Goal: Task Accomplishment & Management: Use online tool/utility

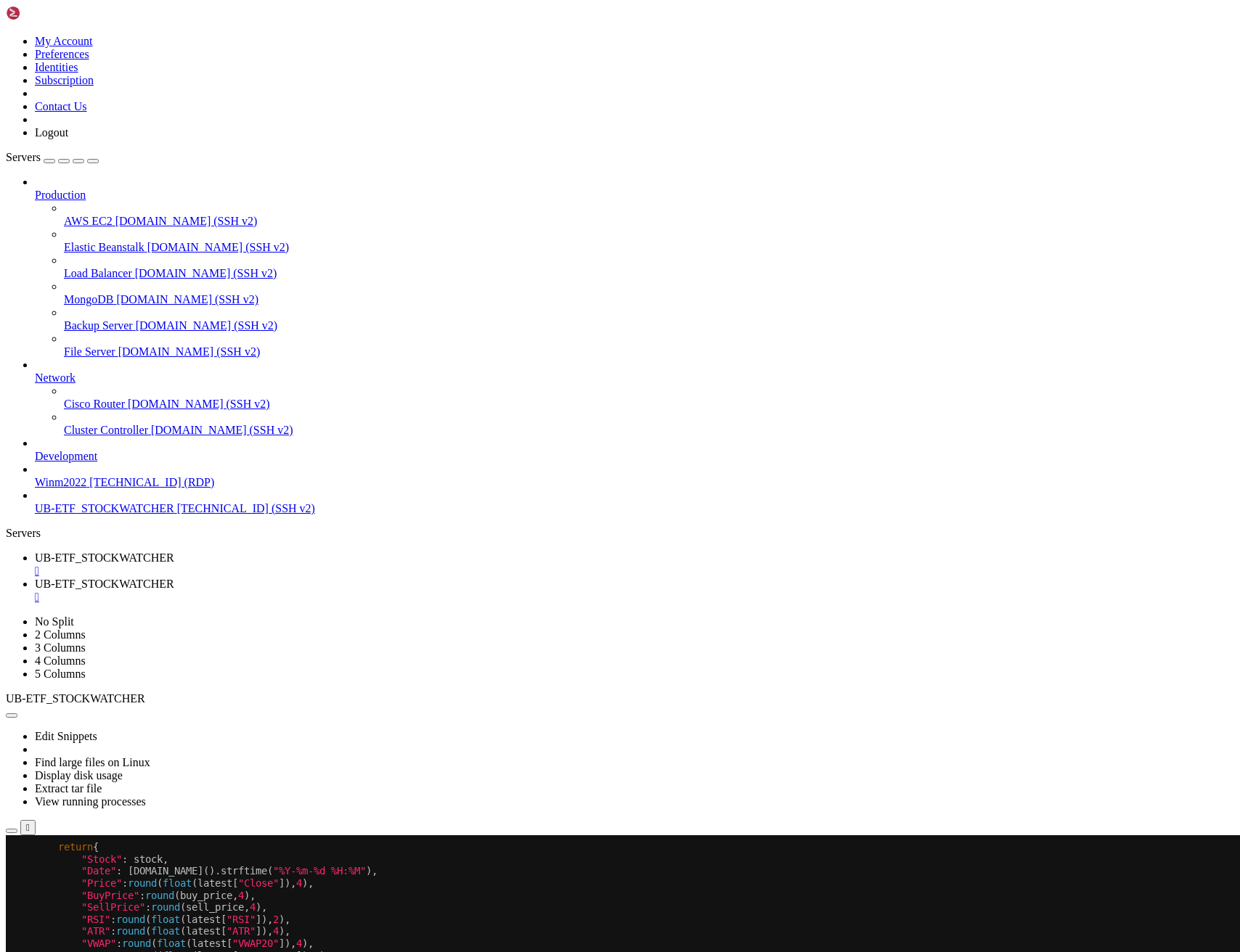
scroll to position [262, 0]
click at [174, 552] on span "UB-ETF_STOCKWATCHER" at bounding box center [104, 558] width 139 height 12
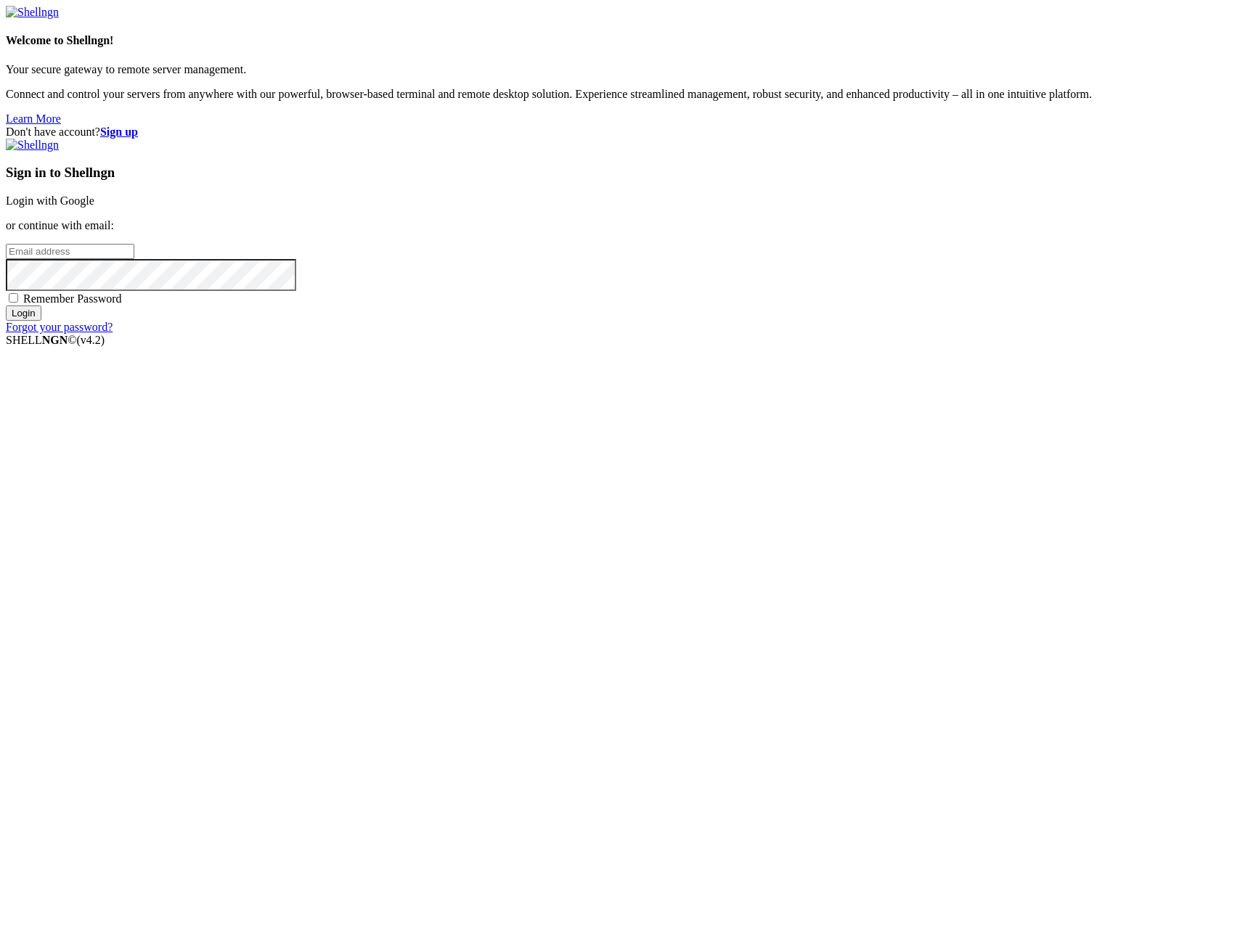
click at [135, 259] on input "email" at bounding box center [70, 251] width 129 height 15
type input "[PERSON_NAME][EMAIL_ADDRESS][DOMAIN_NAME]"
click at [122, 305] on span "Remember Password" at bounding box center [72, 298] width 99 height 12
click at [18, 302] on input "Remember Password" at bounding box center [14, 298] width 10 height 10
checkbox input "true"
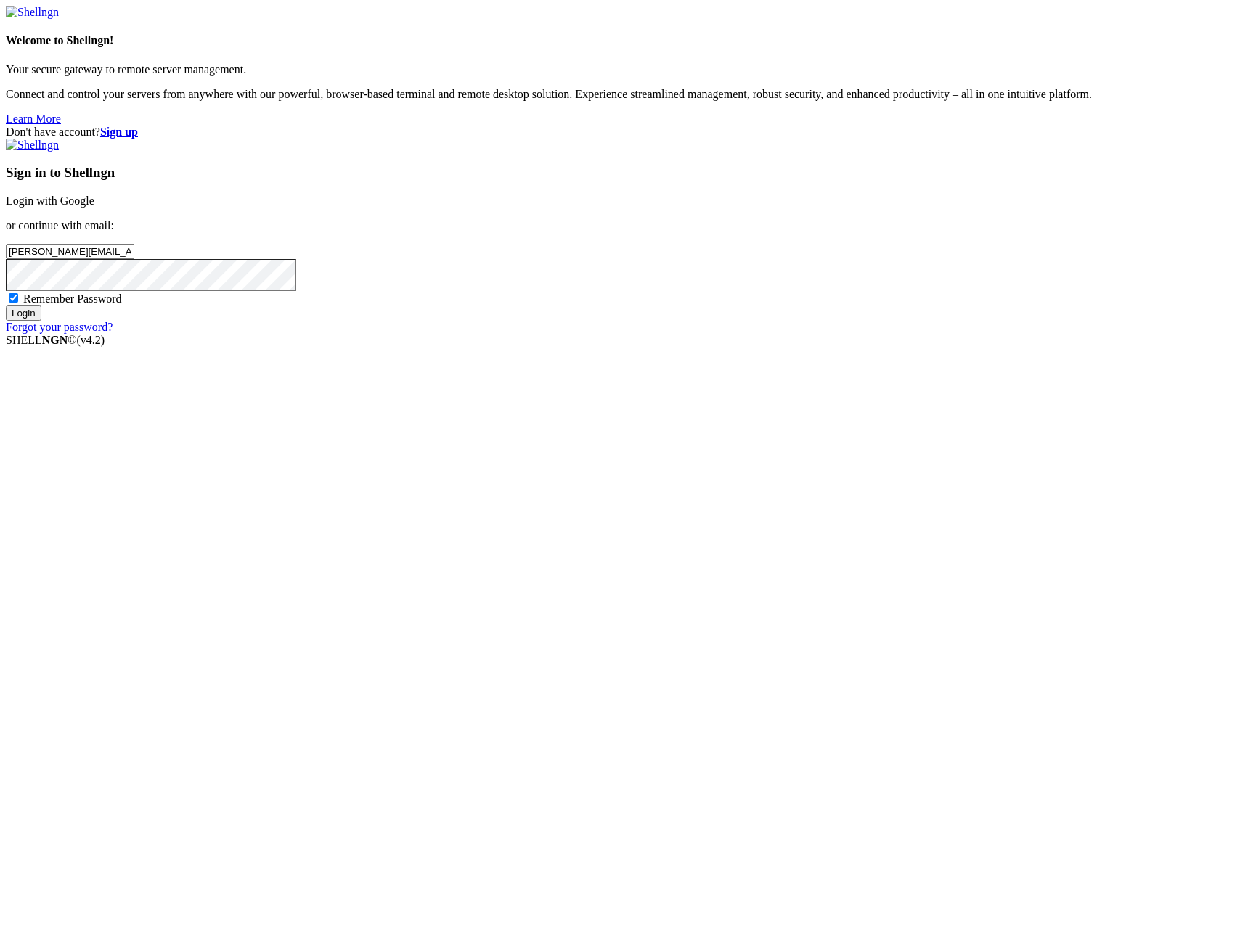
click at [42, 321] on input "Login" at bounding box center [24, 313] width 36 height 15
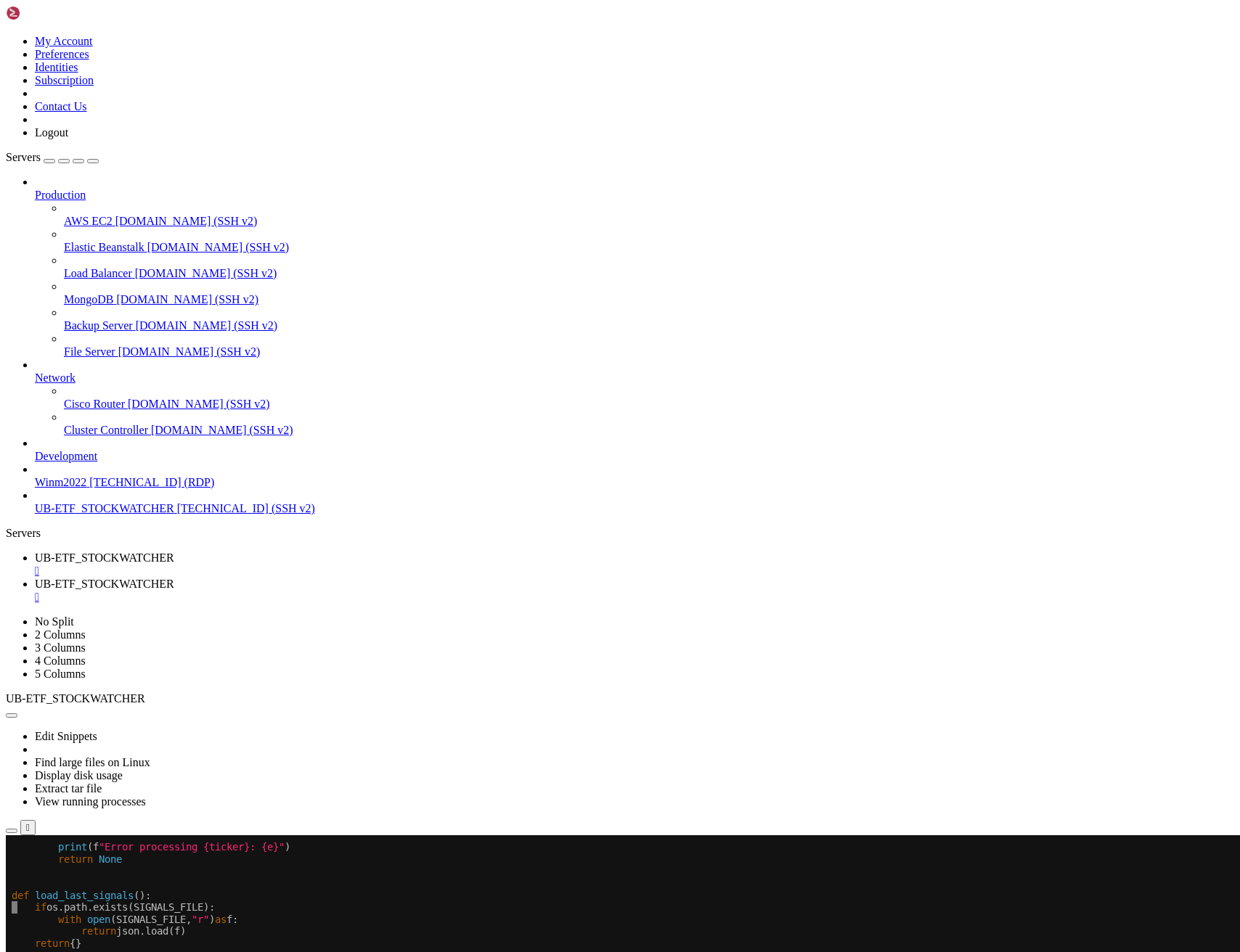
scroll to position [12, 0]
click at [174, 552] on span "UB-ETF_STOCKWATCHER" at bounding box center [104, 558] width 139 height 12
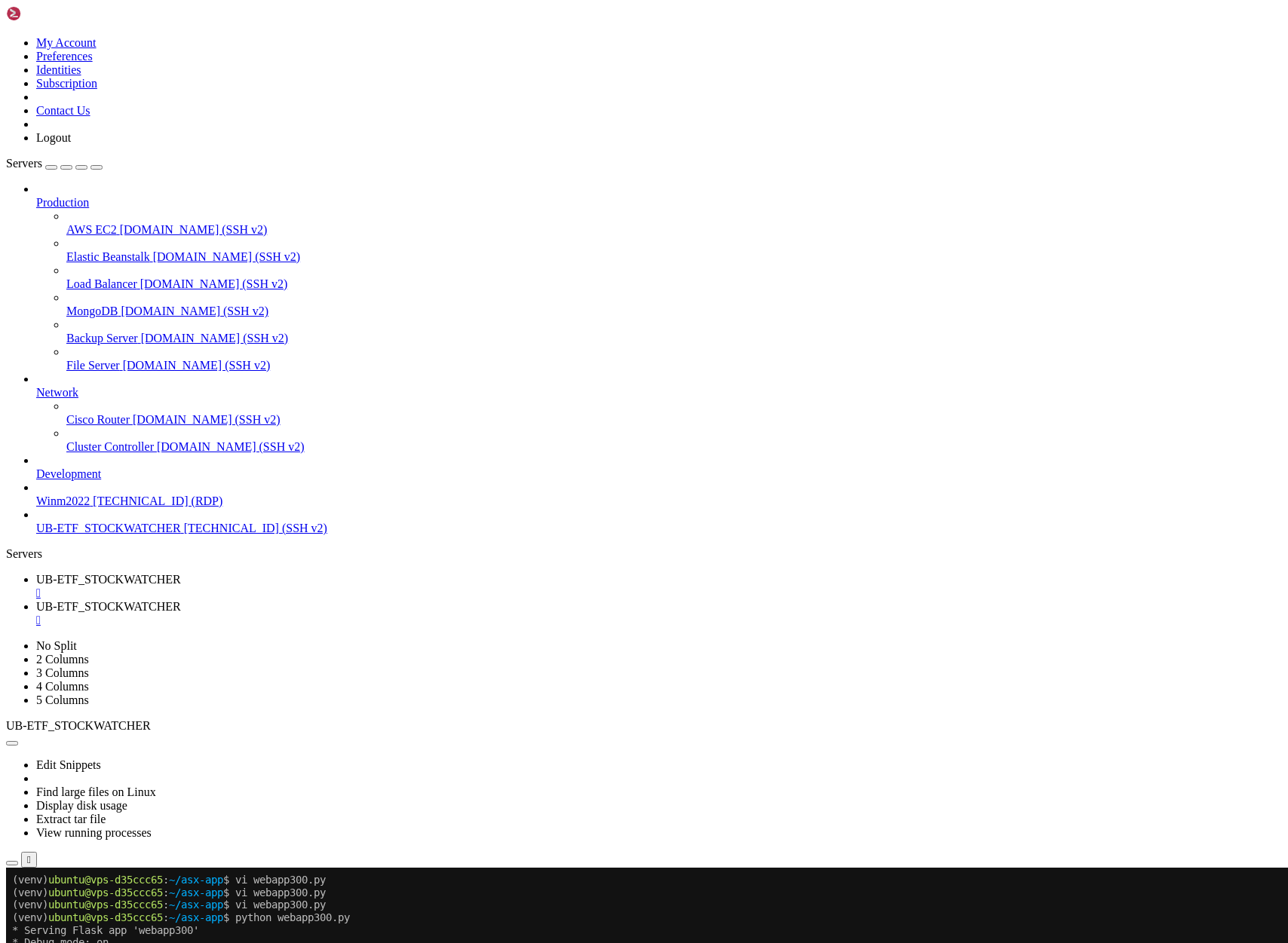
scroll to position [63, 0]
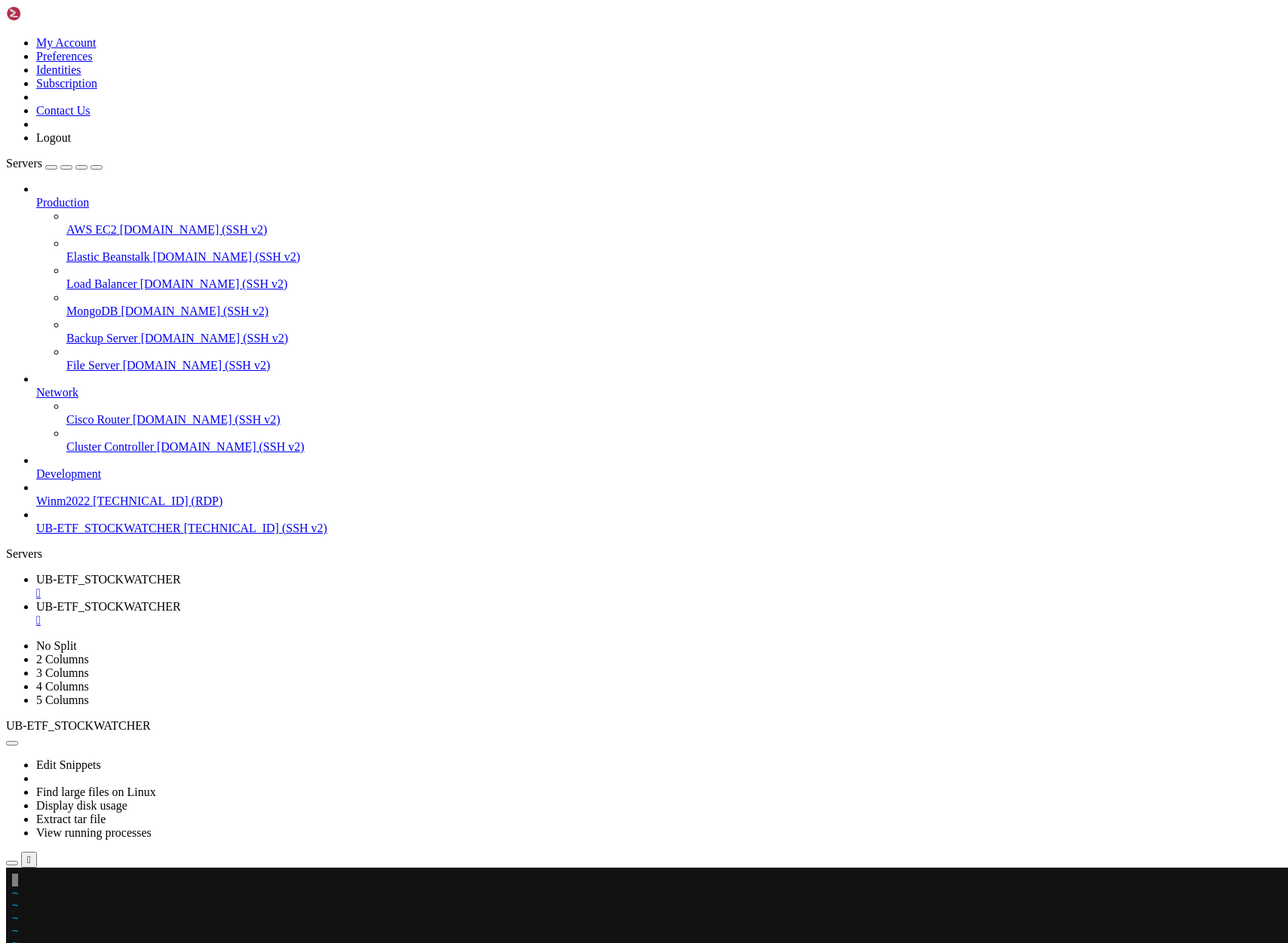
click at [20, 879] on x-row at bounding box center [554, 880] width 1085 height 13
click at [181, 600] on span "UB-ETF_STOCKWATCHER" at bounding box center [108, 606] width 145 height 13
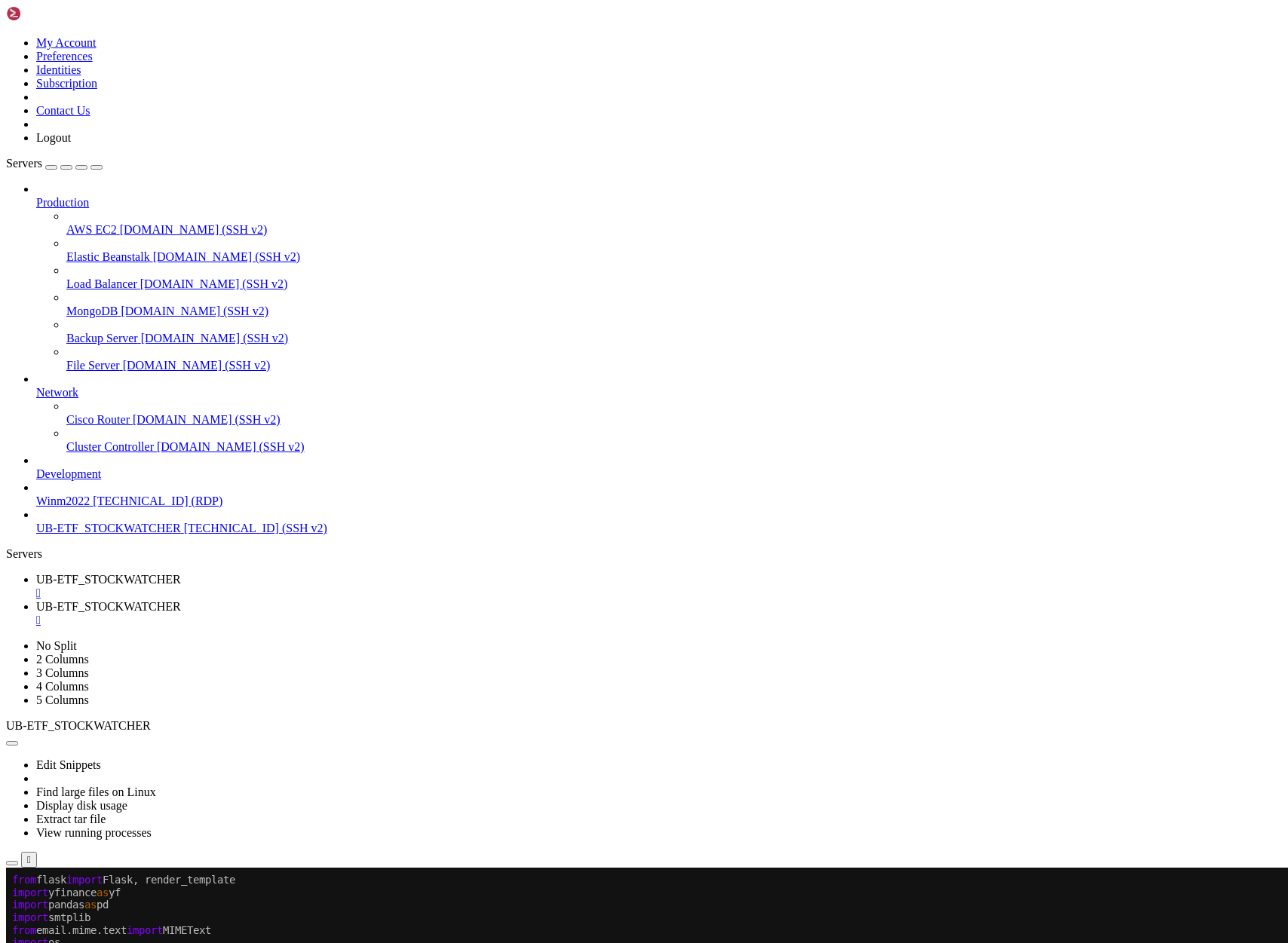
scroll to position [2082, 0]
drag, startPoint x: 209, startPoint y: 1498, endPoint x: 23, endPoint y: 1102, distance: 437.5
drag, startPoint x: 13, startPoint y: 1038, endPoint x: 23, endPoint y: 1437, distance: 399.1
click at [181, 573] on span "UB-ETF_STOCKWATCHER" at bounding box center [108, 579] width 145 height 13
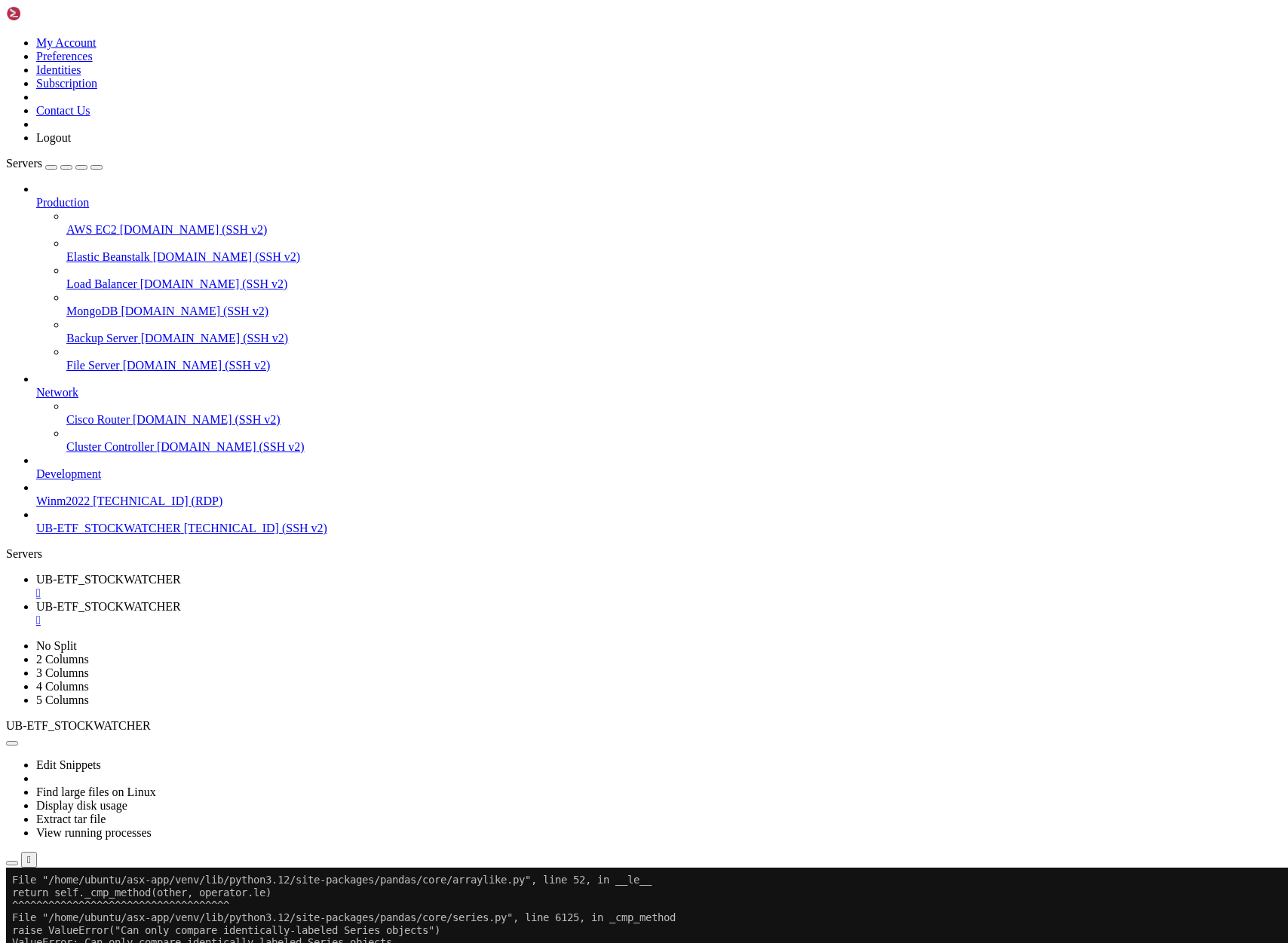
scroll to position [966, 0]
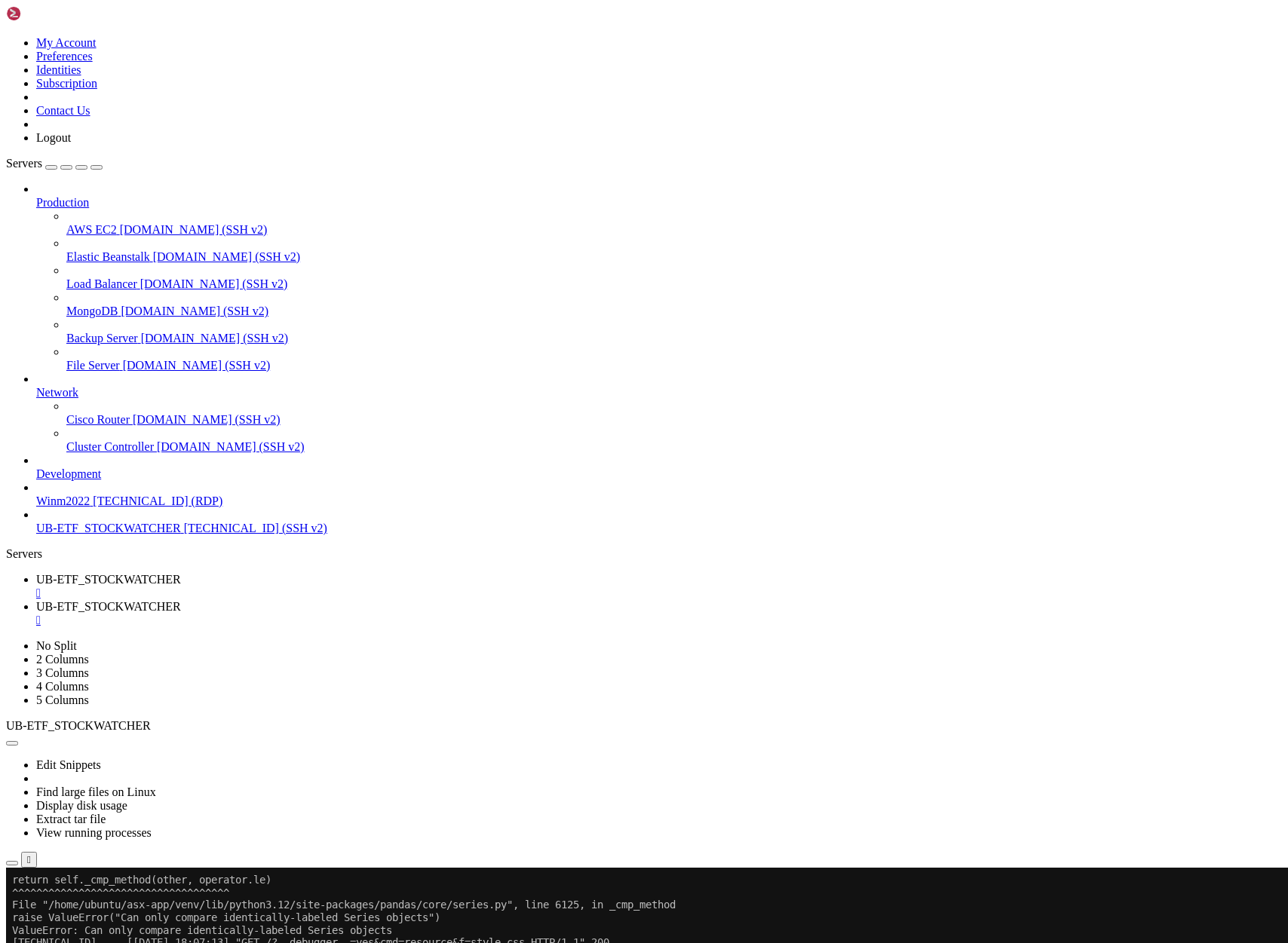
click at [181, 600] on span "UB-ETF_STOCKWATCHER" at bounding box center [108, 606] width 145 height 13
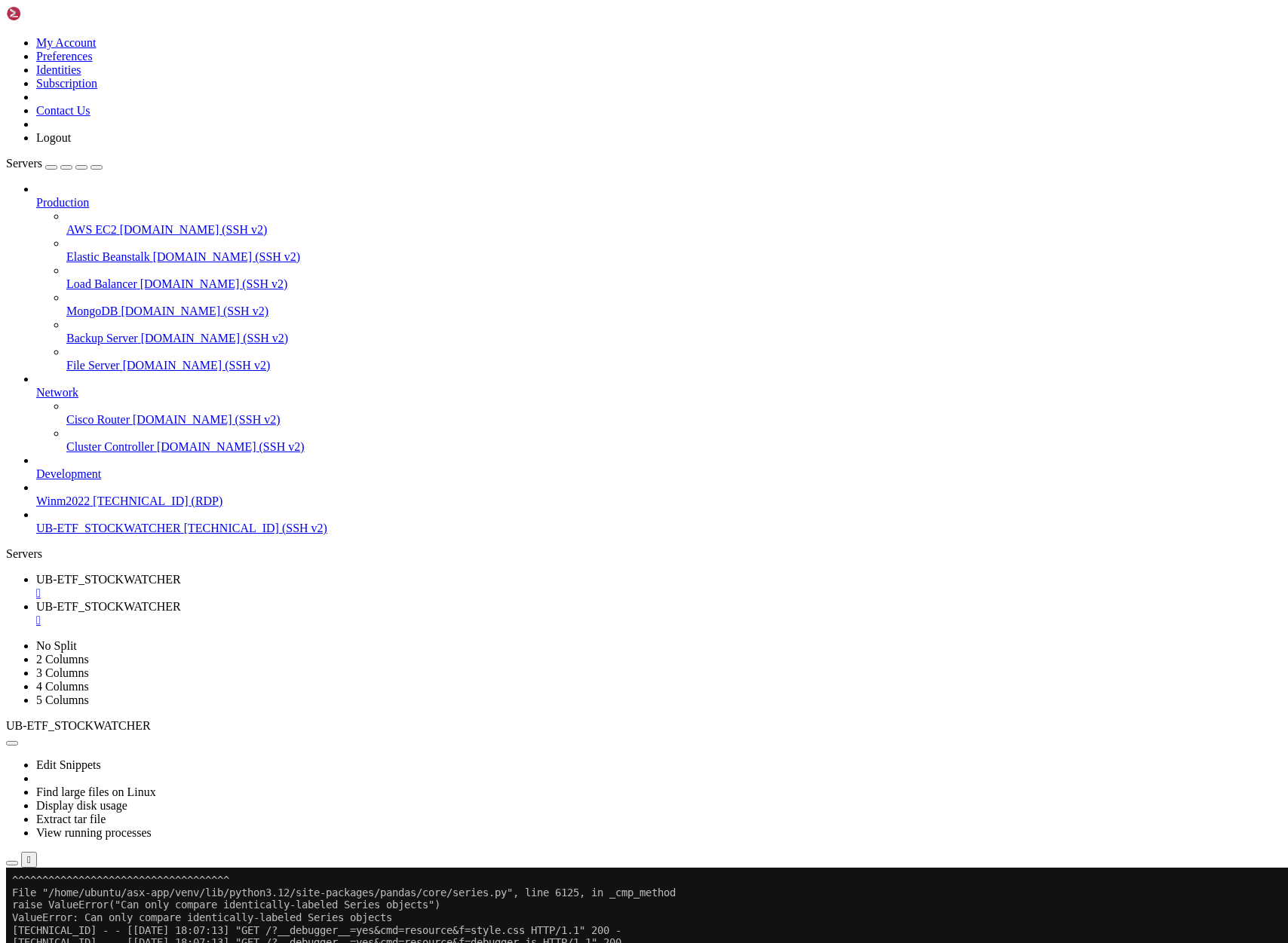
scroll to position [978, 0]
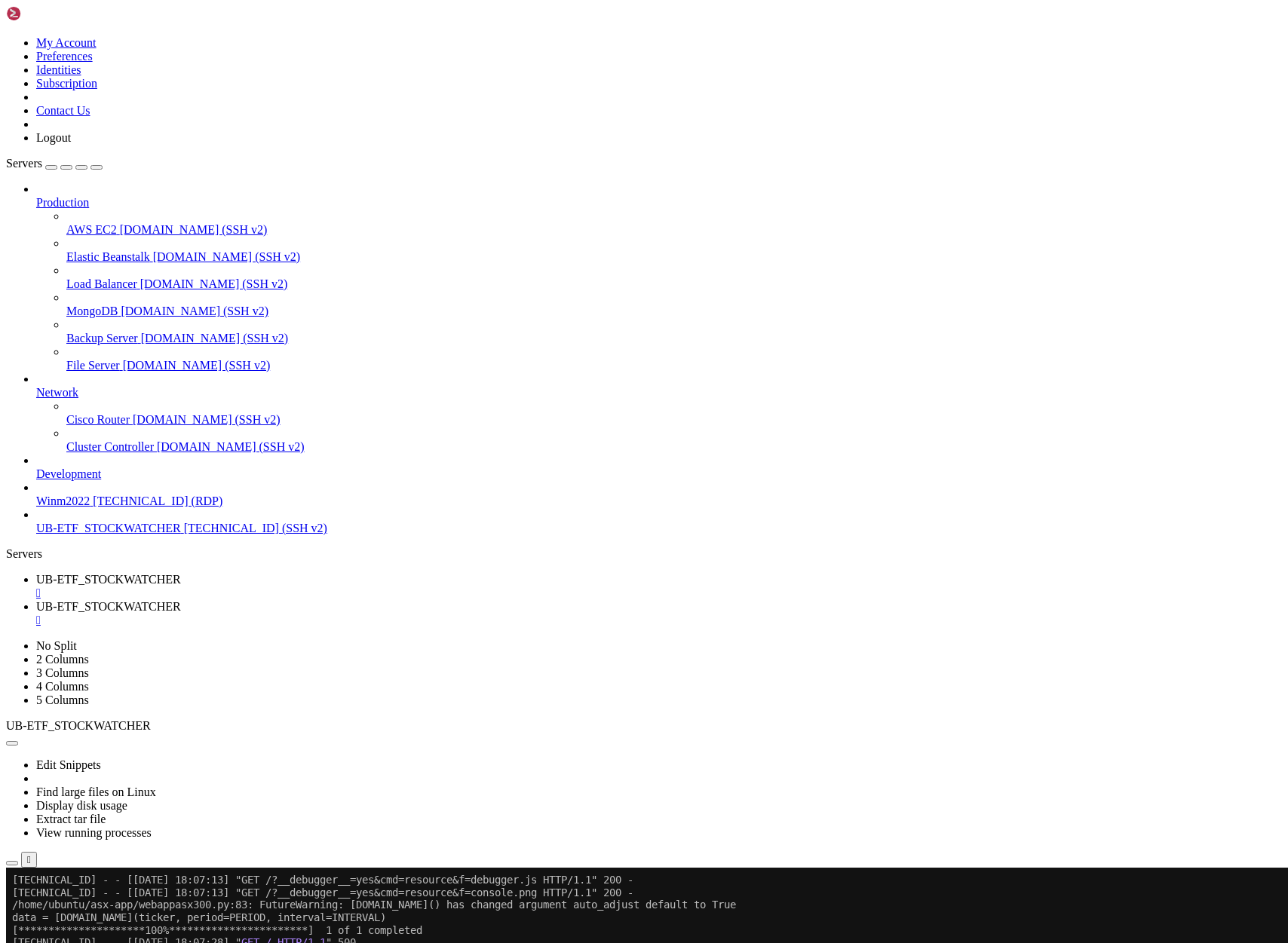
scroll to position [2094, 0]
drag, startPoint x: 14, startPoint y: 1038, endPoint x: 389, endPoint y: 1842, distance: 887.2
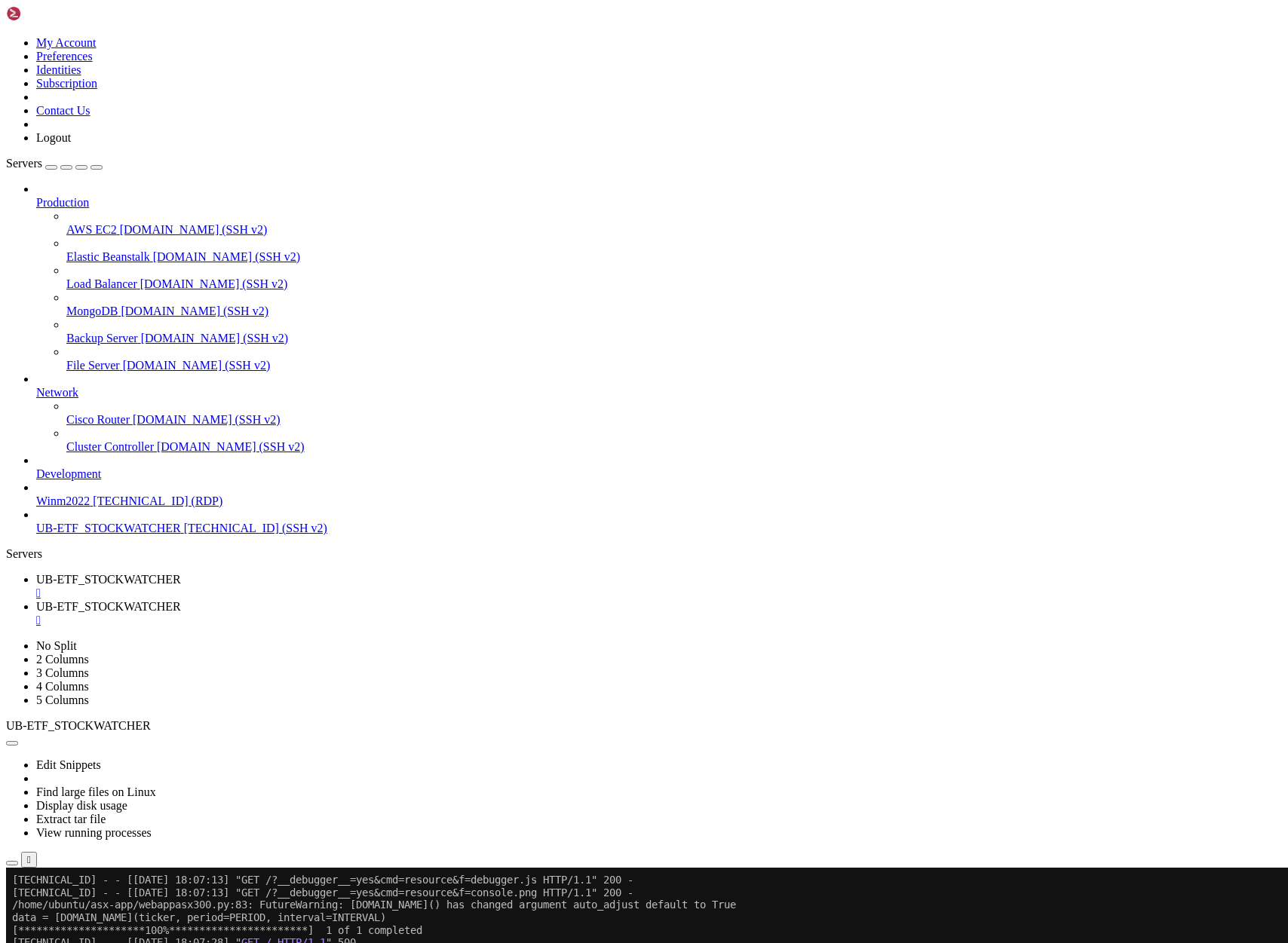
scroll to position [2094, 0]
click at [181, 600] on span "UB-ETF_STOCKWATCHER" at bounding box center [108, 606] width 145 height 13
click at [181, 573] on span "UB-ETF_STOCKWATCHER" at bounding box center [108, 579] width 145 height 13
click at [181, 600] on span "UB-ETF_STOCKWATCHER" at bounding box center [108, 606] width 145 height 13
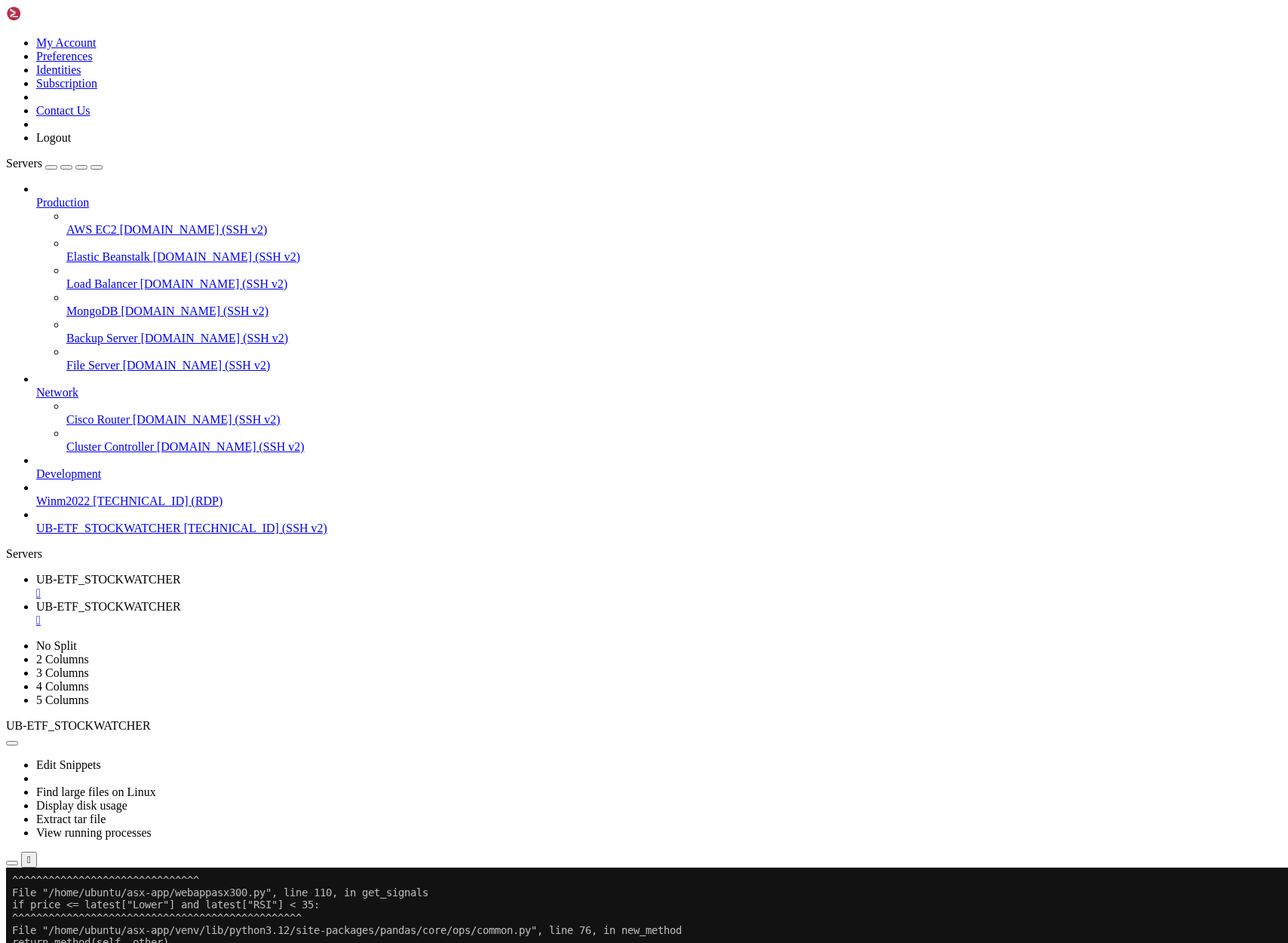
scroll to position [1392, 0]
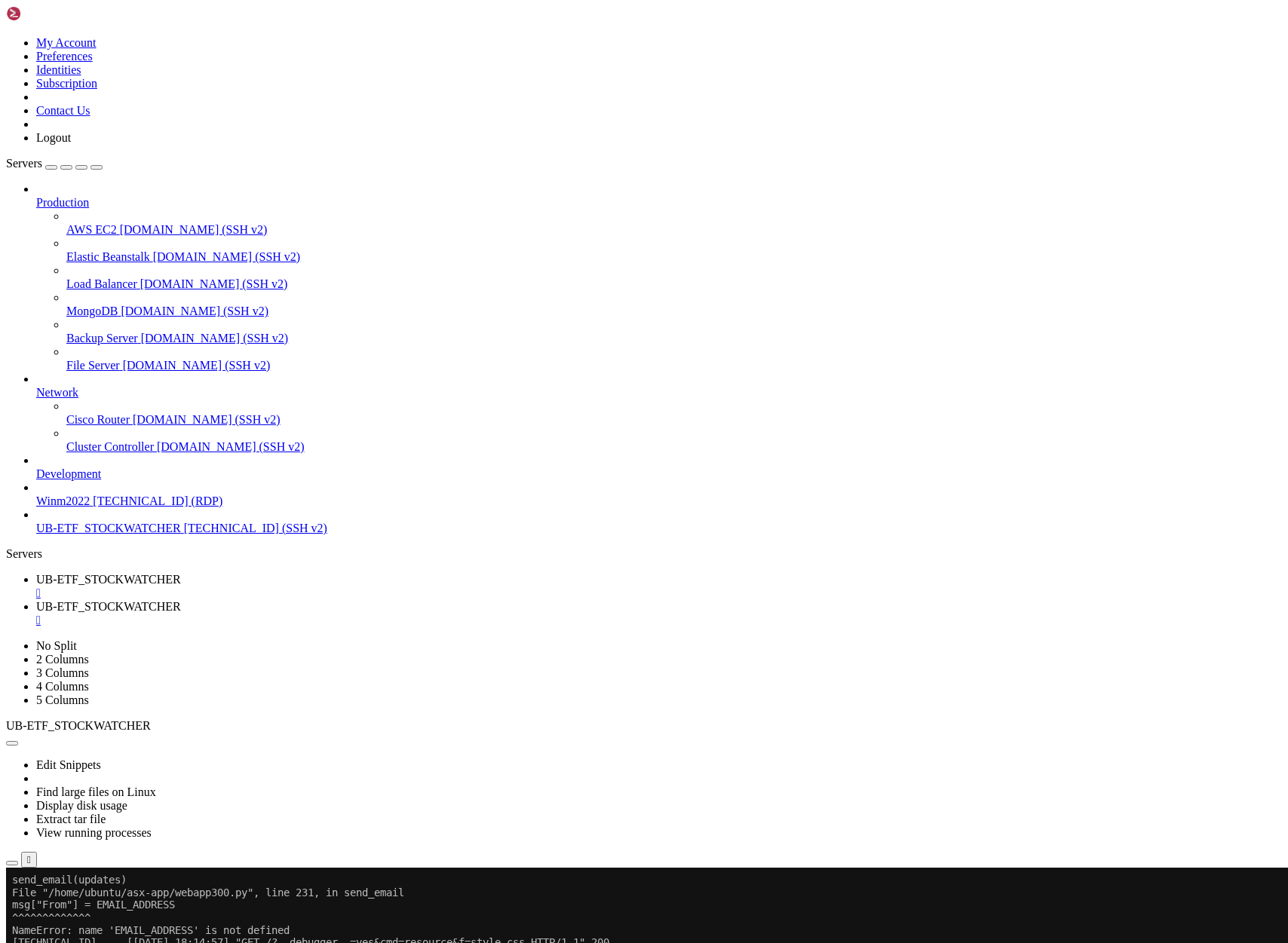
scroll to position [2583, 0]
click at [181, 573] on span "UB-ETF_STOCKWATCHER" at bounding box center [108, 579] width 145 height 13
click at [184, 534] on span "[TECHNICAL_ID] (SSH v2)" at bounding box center [255, 527] width 143 height 13
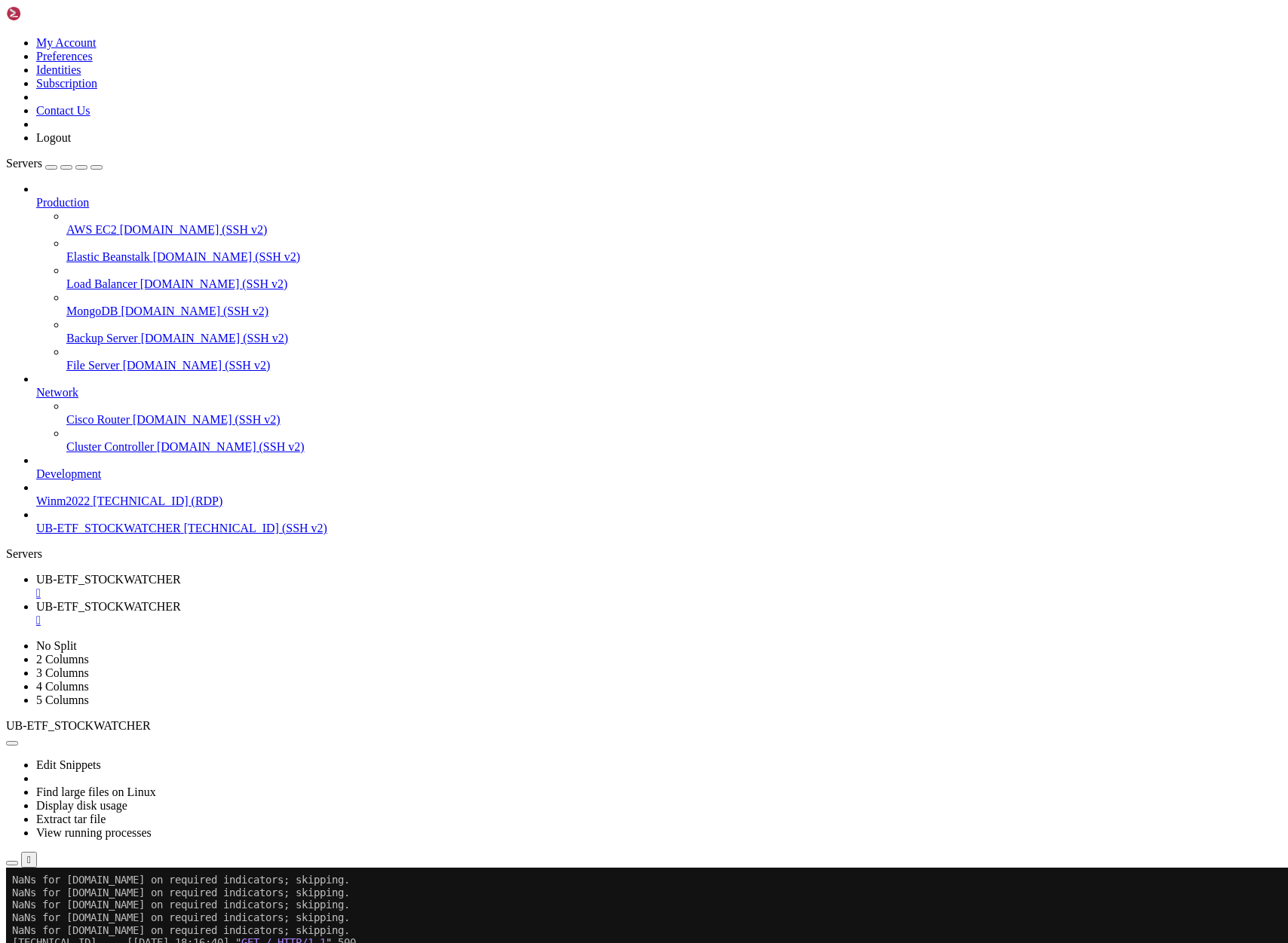
click at [184, 534] on span "[TECHNICAL_ID] (SSH v2)" at bounding box center [255, 527] width 143 height 13
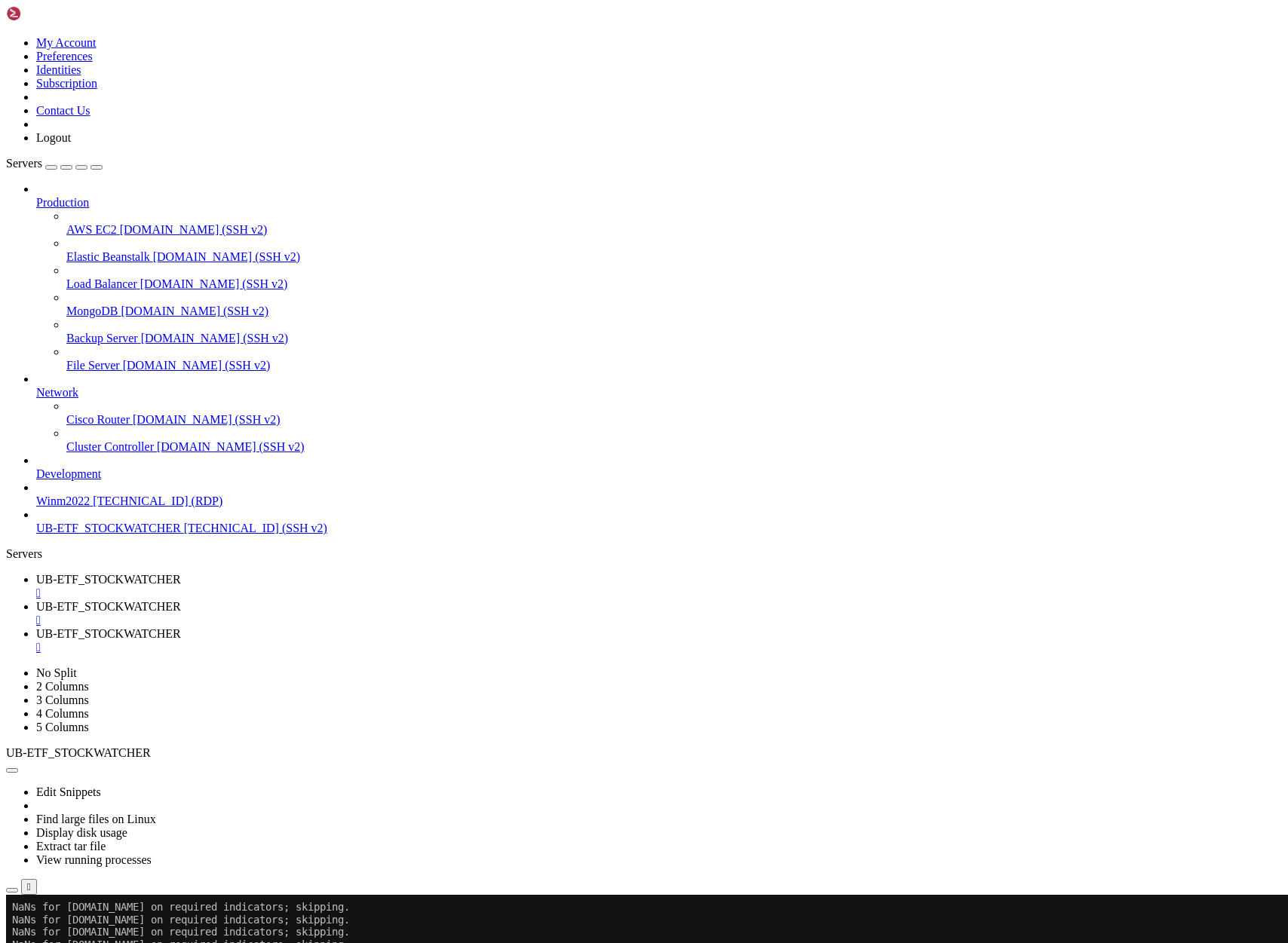
scroll to position [0, 0]
click at [181, 600] on span "UB-ETF_STOCKWATCHER" at bounding box center [108, 606] width 145 height 13
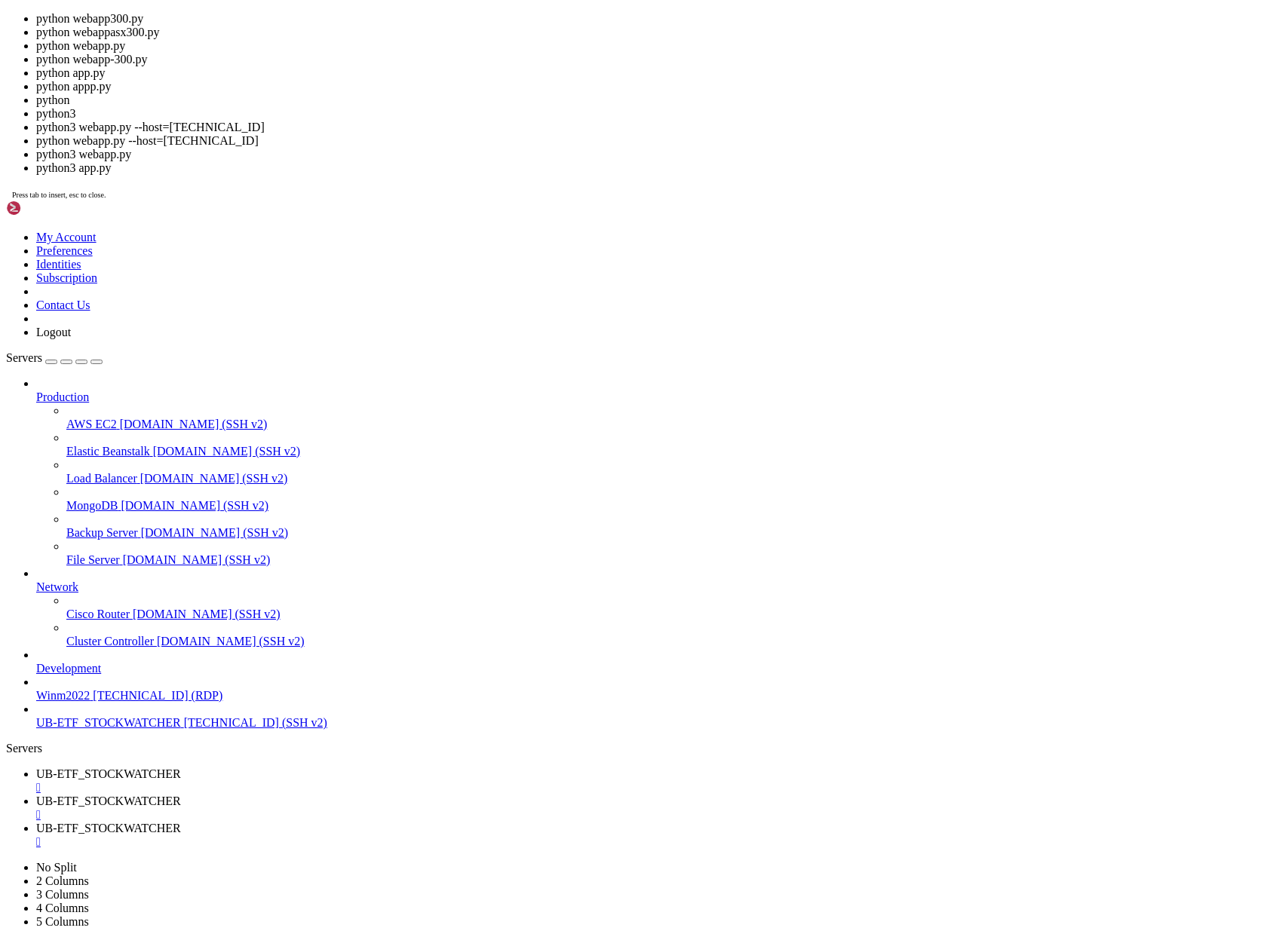
scroll to position [3135, 0]
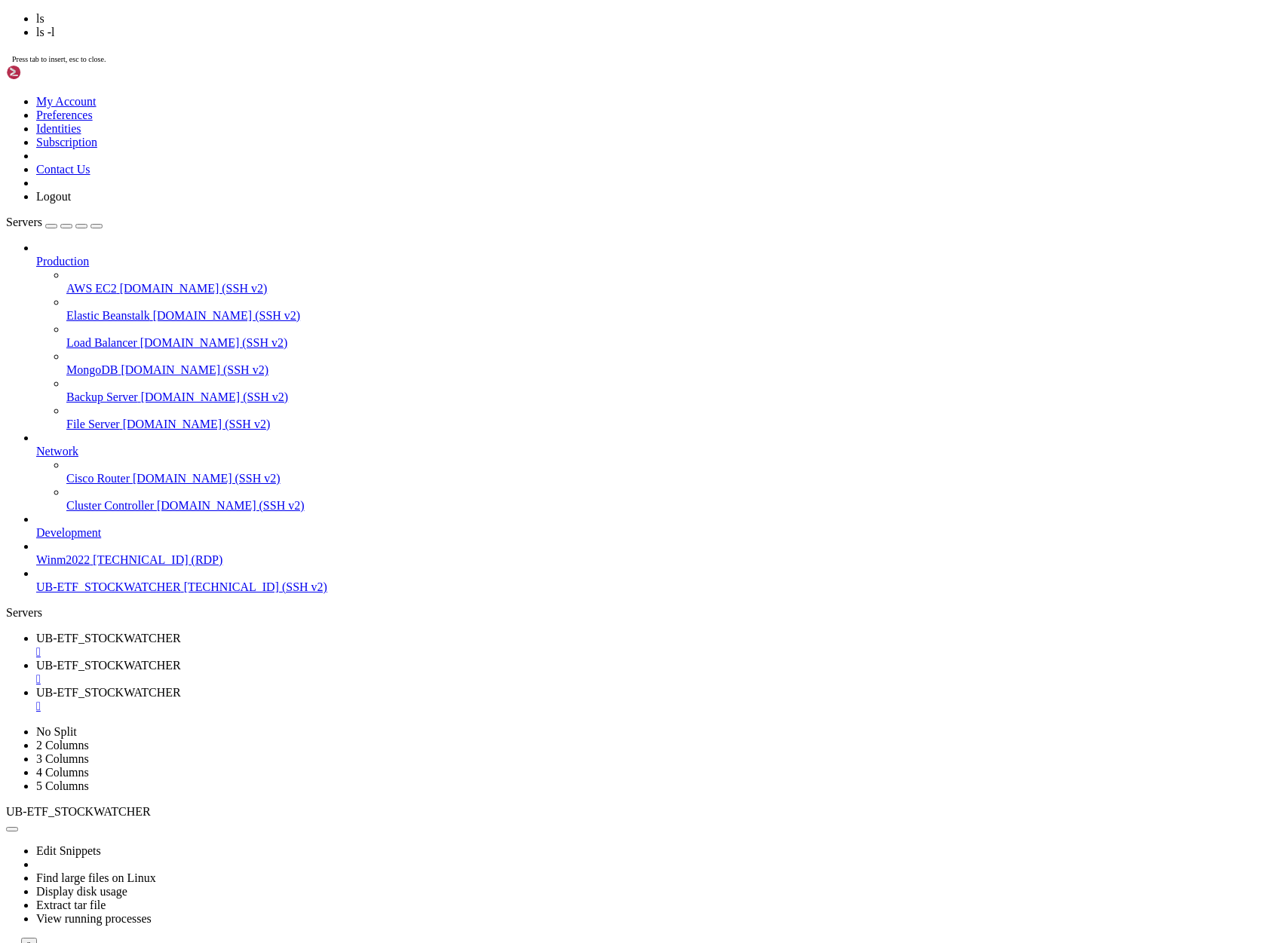
scroll to position [3009, 0]
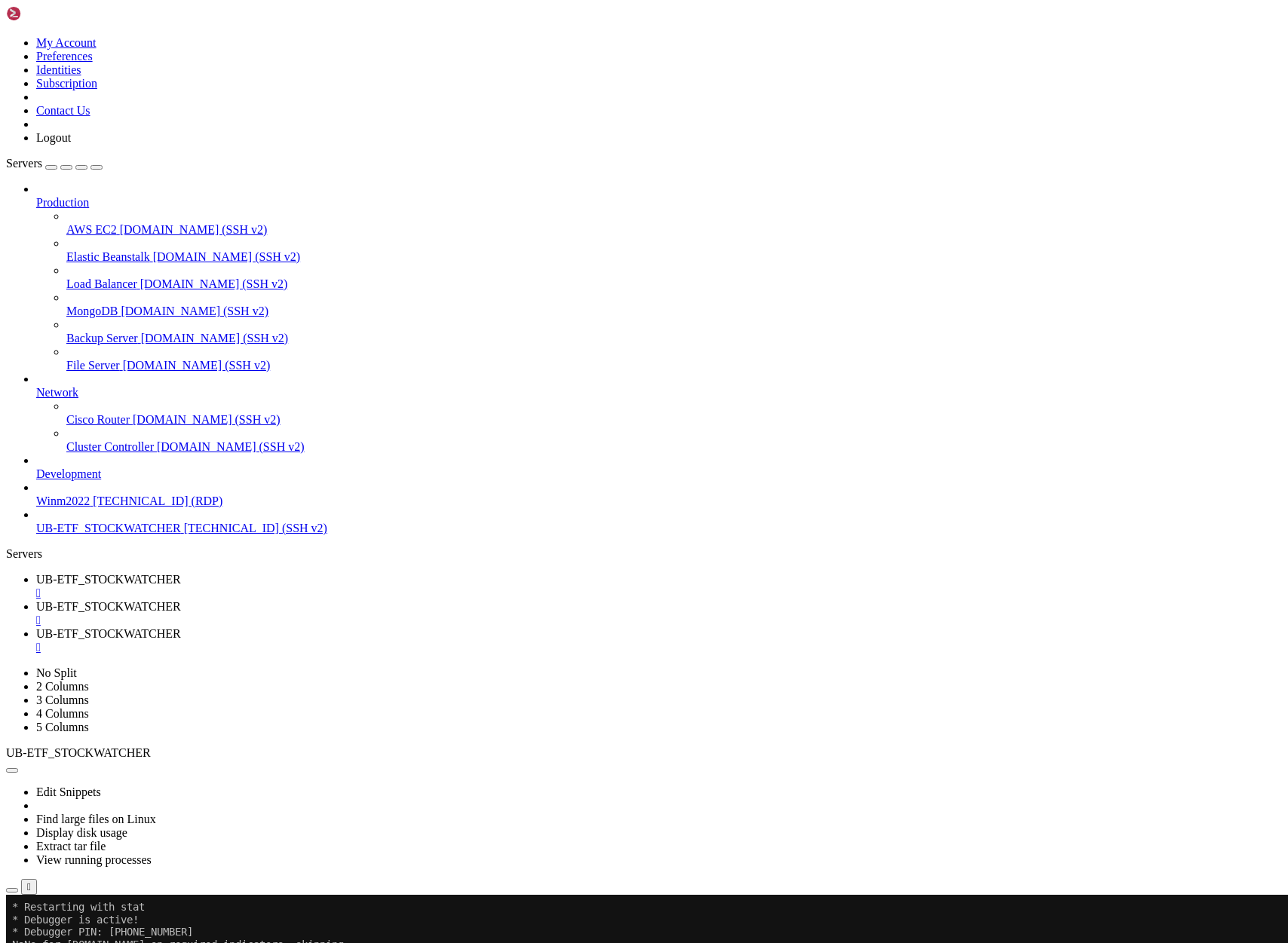
scroll to position [3096, 0]
click at [181, 627] on span "UB-ETF_STOCKWATCHER" at bounding box center [108, 633] width 145 height 13
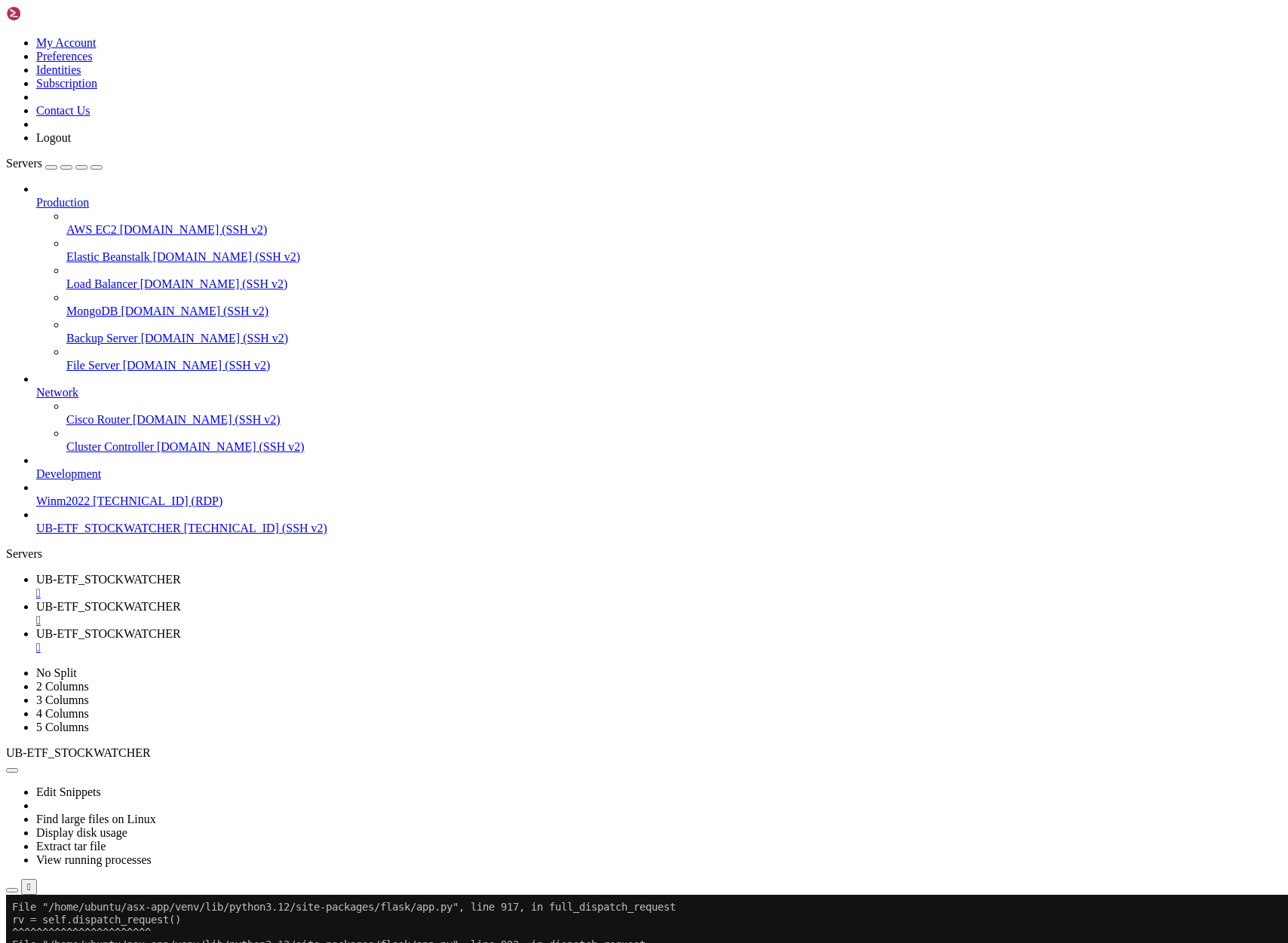
scroll to position [3535, 0]
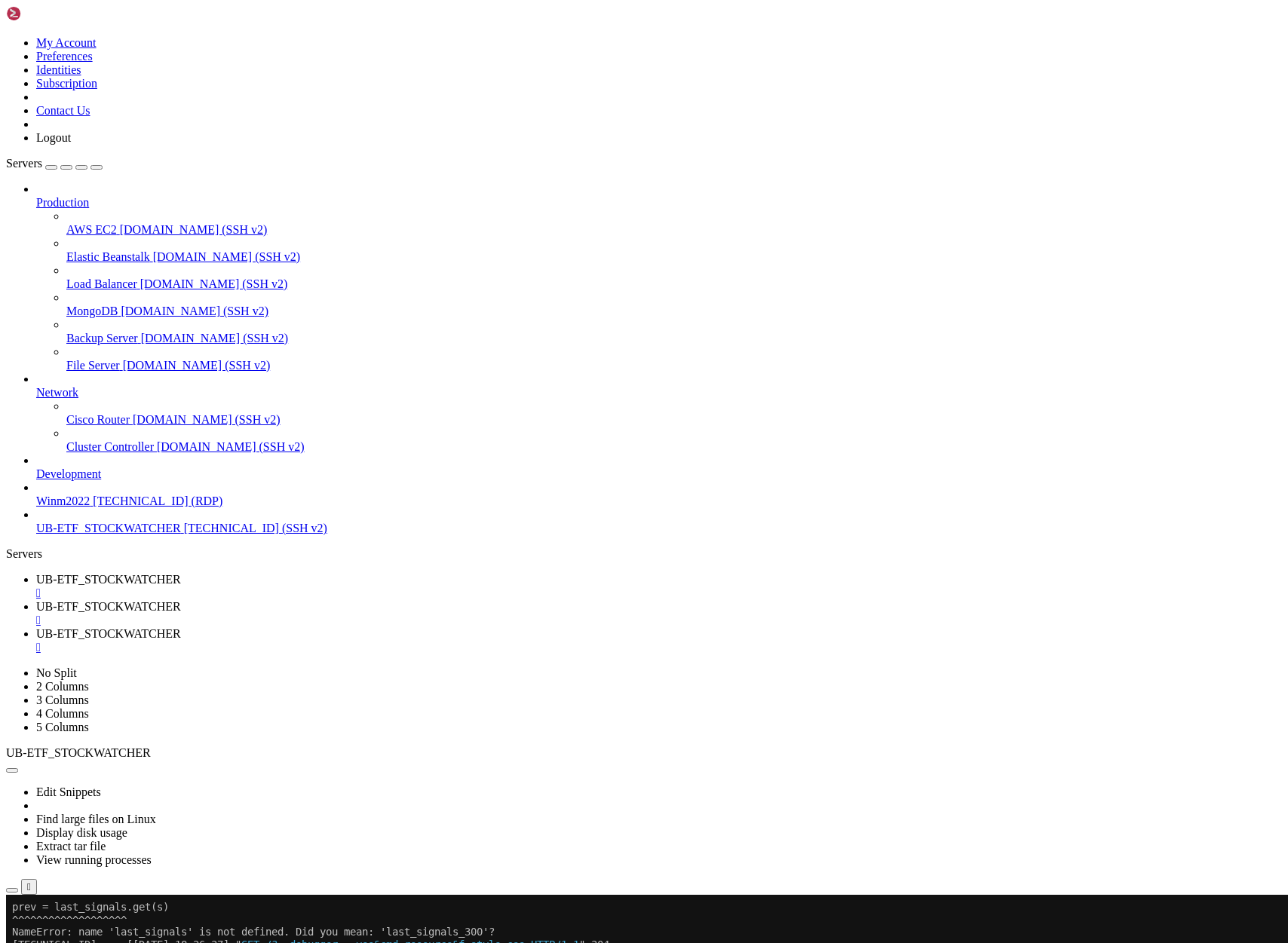
click at [181, 600] on span "UB-ETF_STOCKWATCHER" at bounding box center [108, 606] width 145 height 13
click at [181, 627] on span "UB-ETF_STOCKWATCHER" at bounding box center [108, 633] width 145 height 13
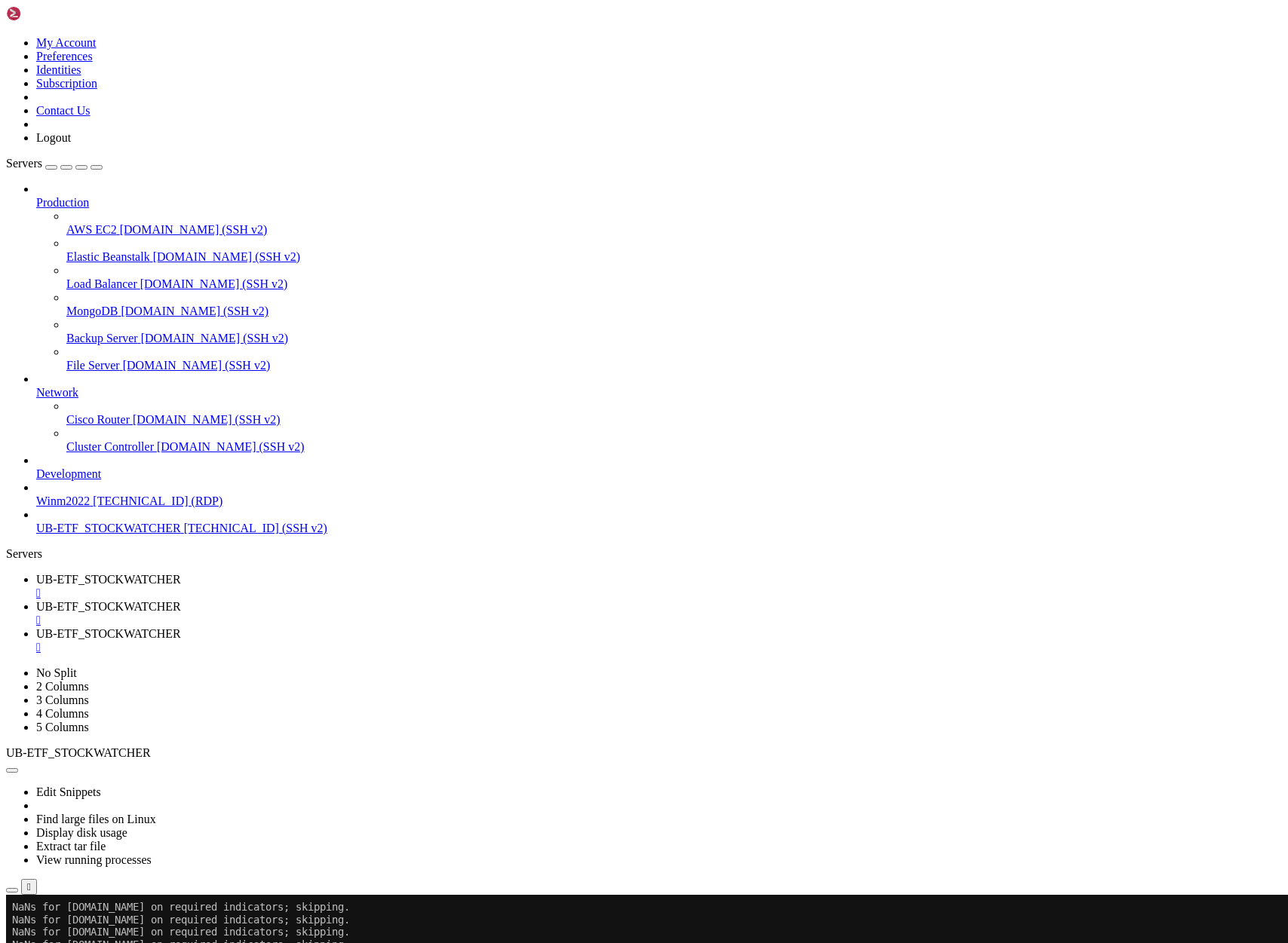
click at [181, 600] on span "UB-ETF_STOCKWATCHER" at bounding box center [108, 606] width 145 height 13
click at [279, 573] on link "UB-ETF_STOCKWATCHER " at bounding box center [659, 587] width 1246 height 27
drag, startPoint x: 14, startPoint y: 1470, endPoint x: 601, endPoint y: 1486, distance: 587.2
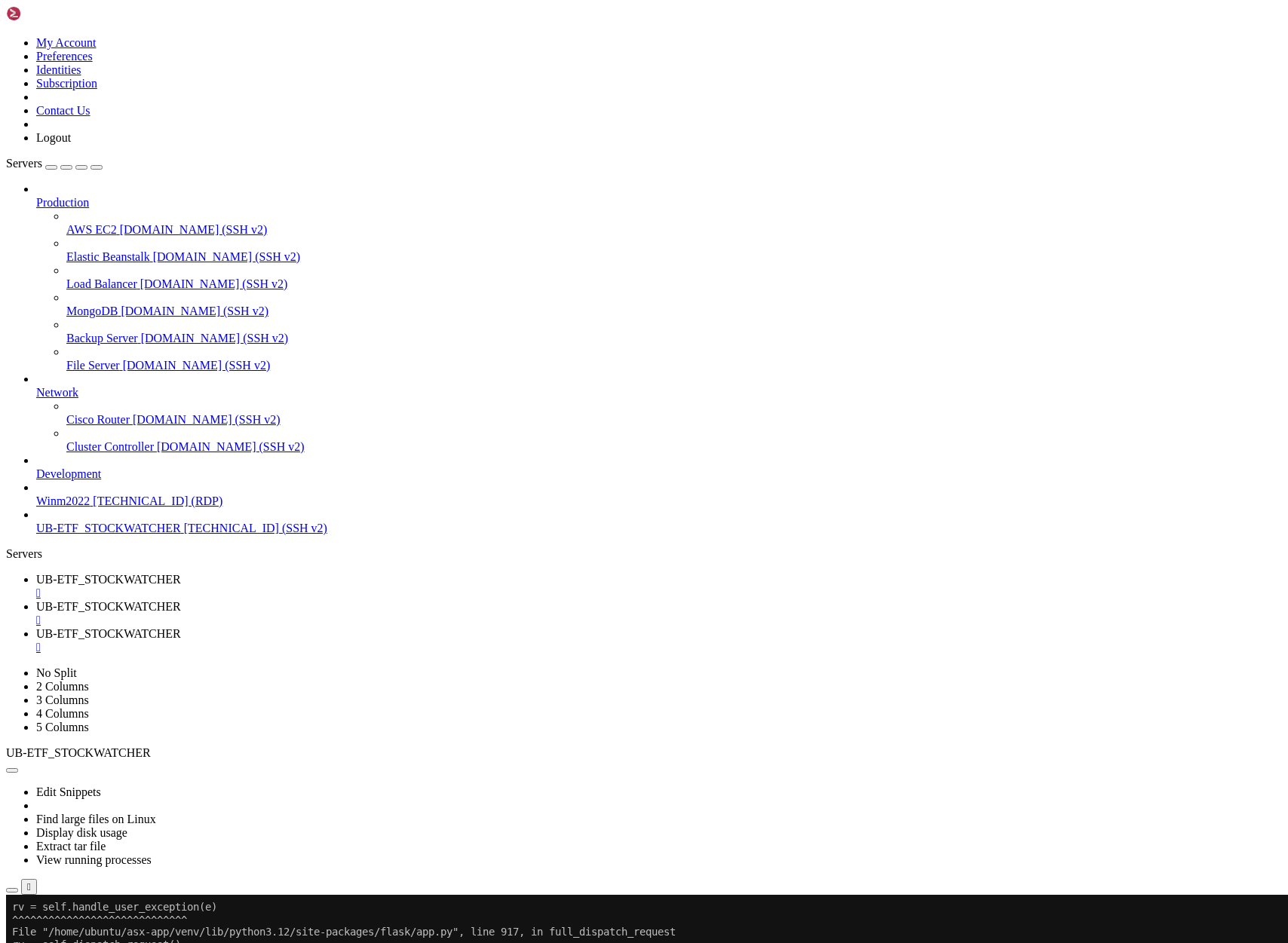
click at [181, 627] on span "UB-ETF_STOCKWATCHER" at bounding box center [108, 633] width 145 height 13
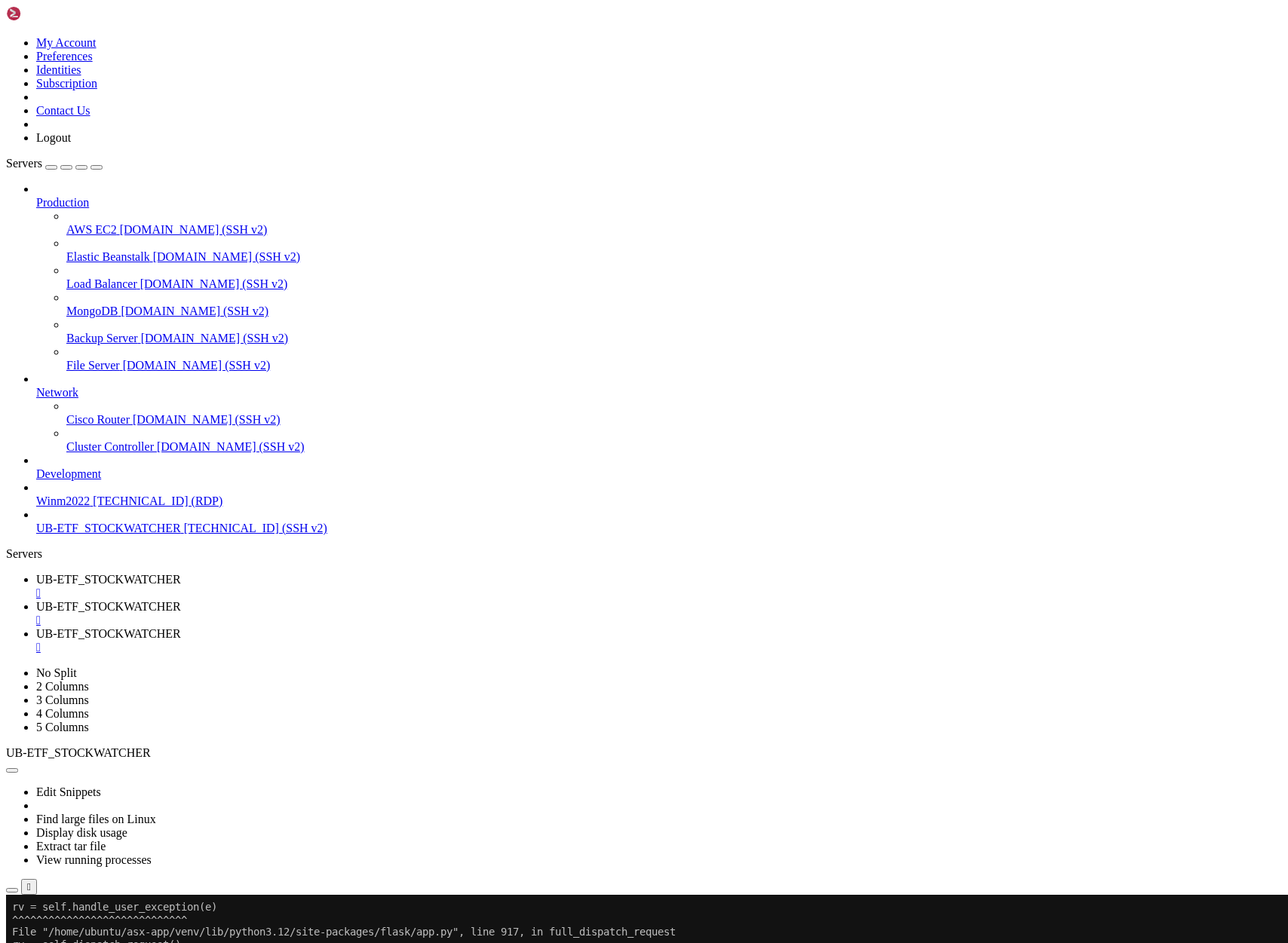
click at [181, 573] on span "UB-ETF_STOCKWATCHER" at bounding box center [108, 579] width 145 height 13
click at [181, 600] on span "UB-ETF_STOCKWATCHER" at bounding box center [108, 606] width 145 height 13
click at [181, 627] on span "UB-ETF_STOCKWATCHER" at bounding box center [108, 633] width 145 height 13
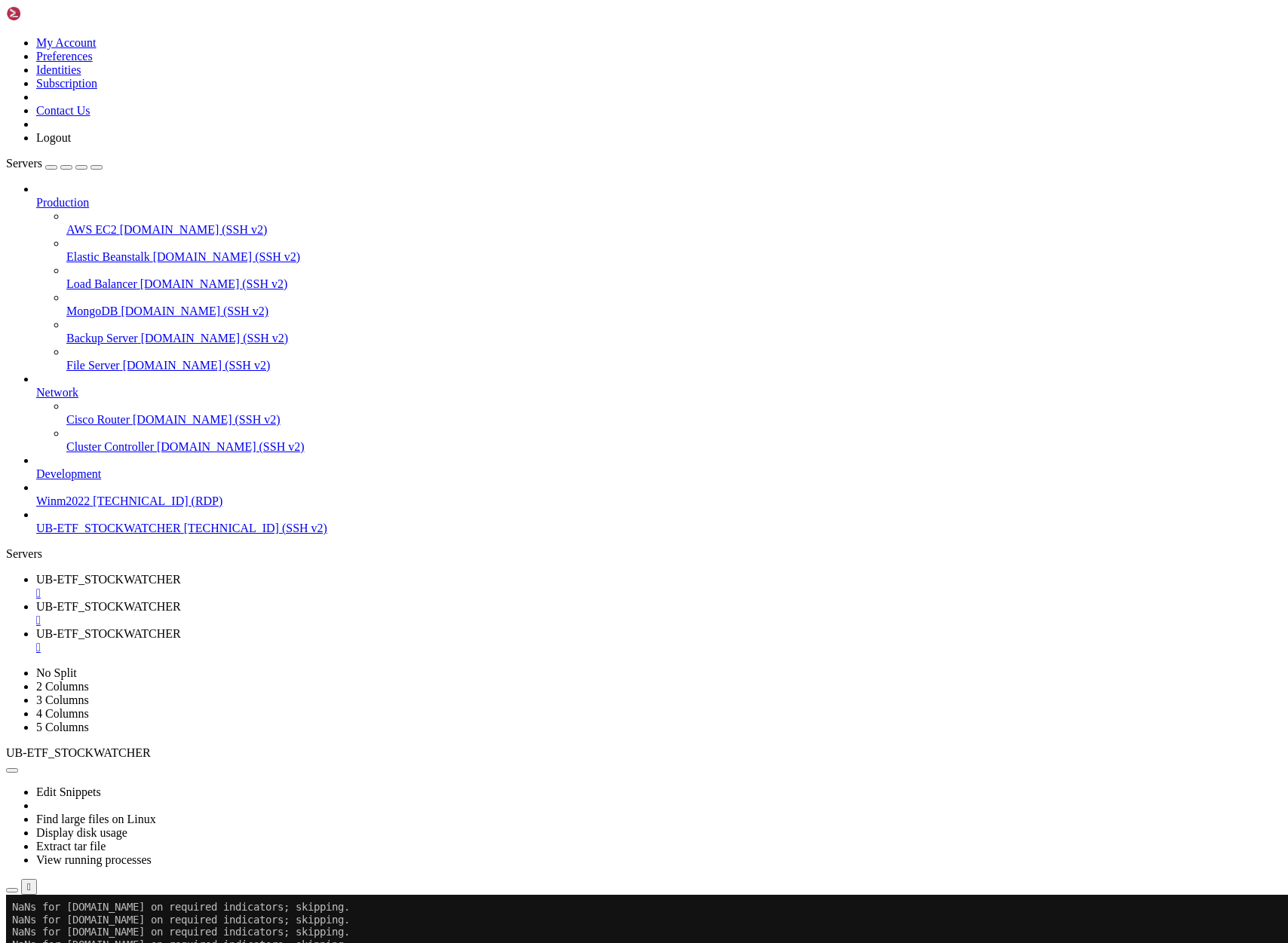
scroll to position [4789, 0]
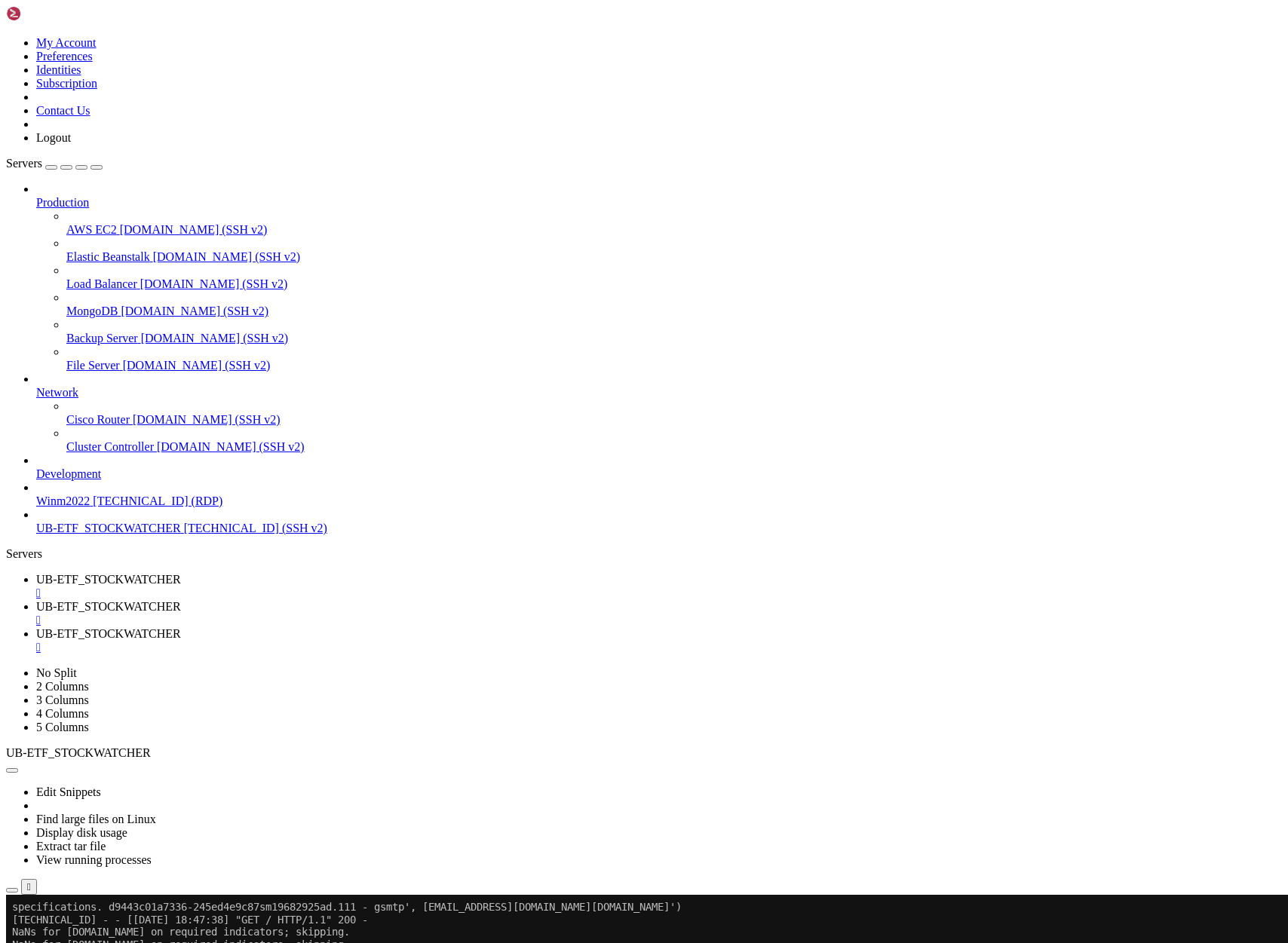
drag, startPoint x: 15, startPoint y: 1316, endPoint x: 499, endPoint y: 1319, distance: 484.0
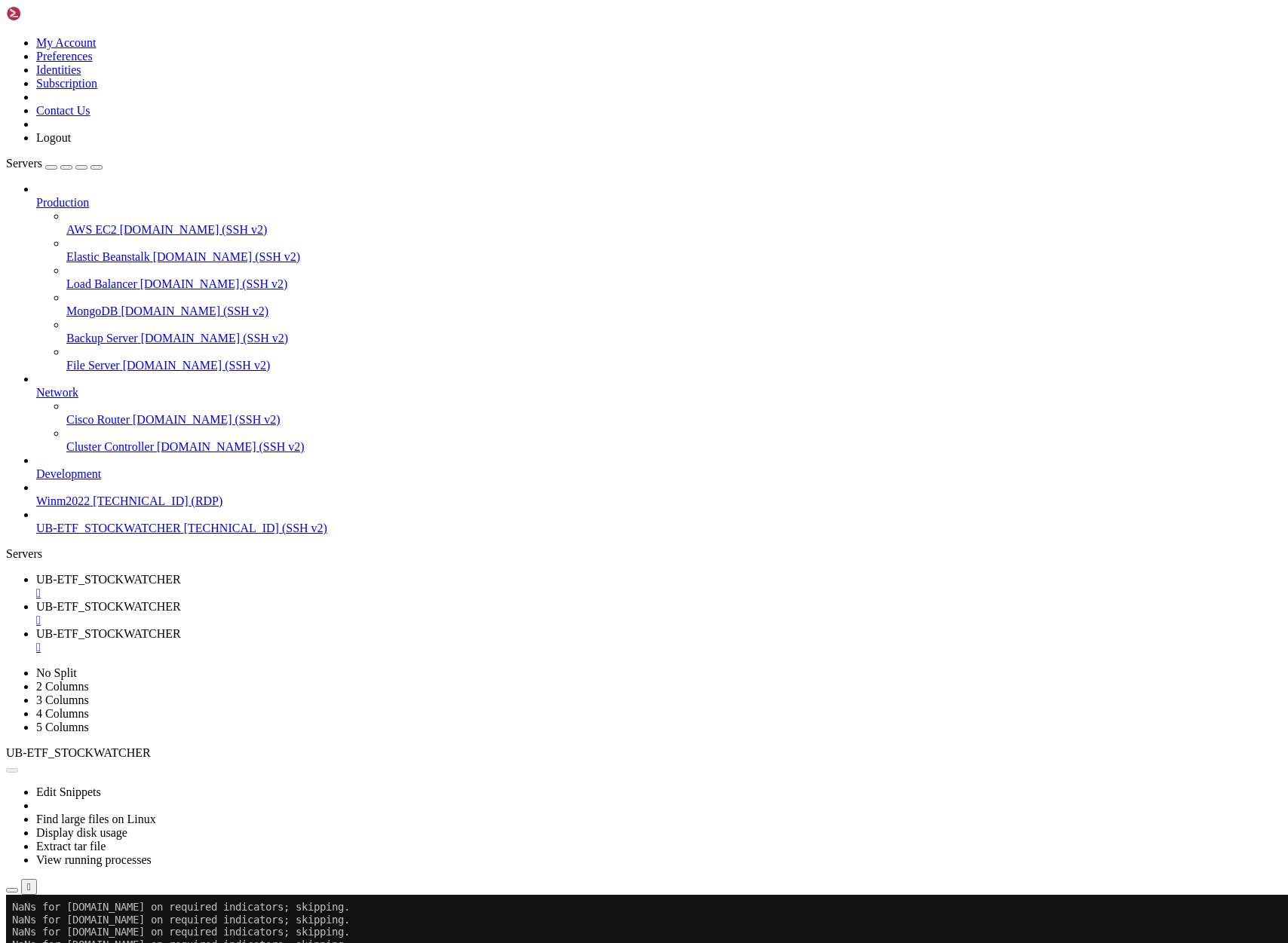
drag, startPoint x: 215, startPoint y: 1878, endPoint x: 467, endPoint y: 1882, distance: 252.0
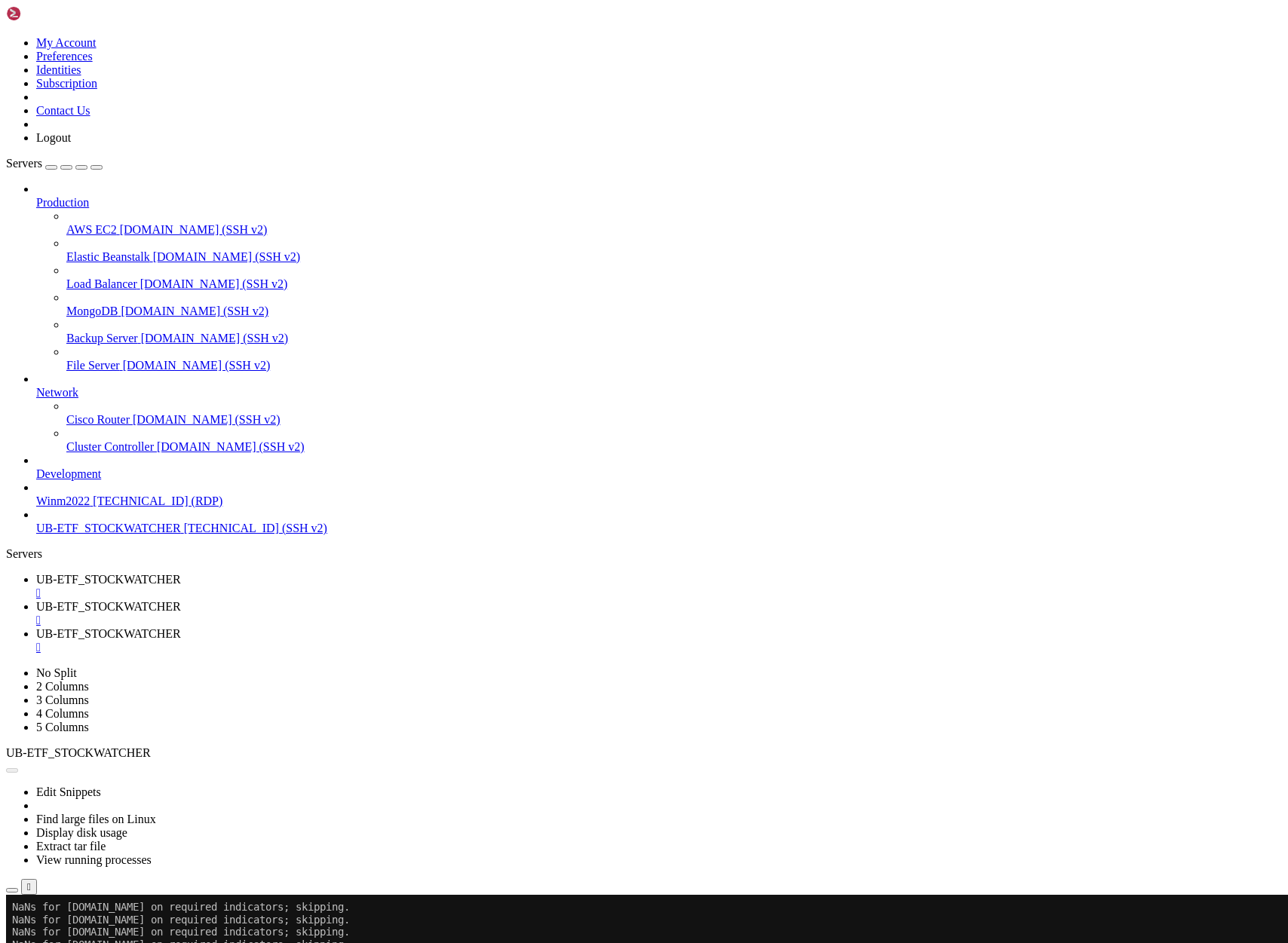
scroll to position [2645, 0]
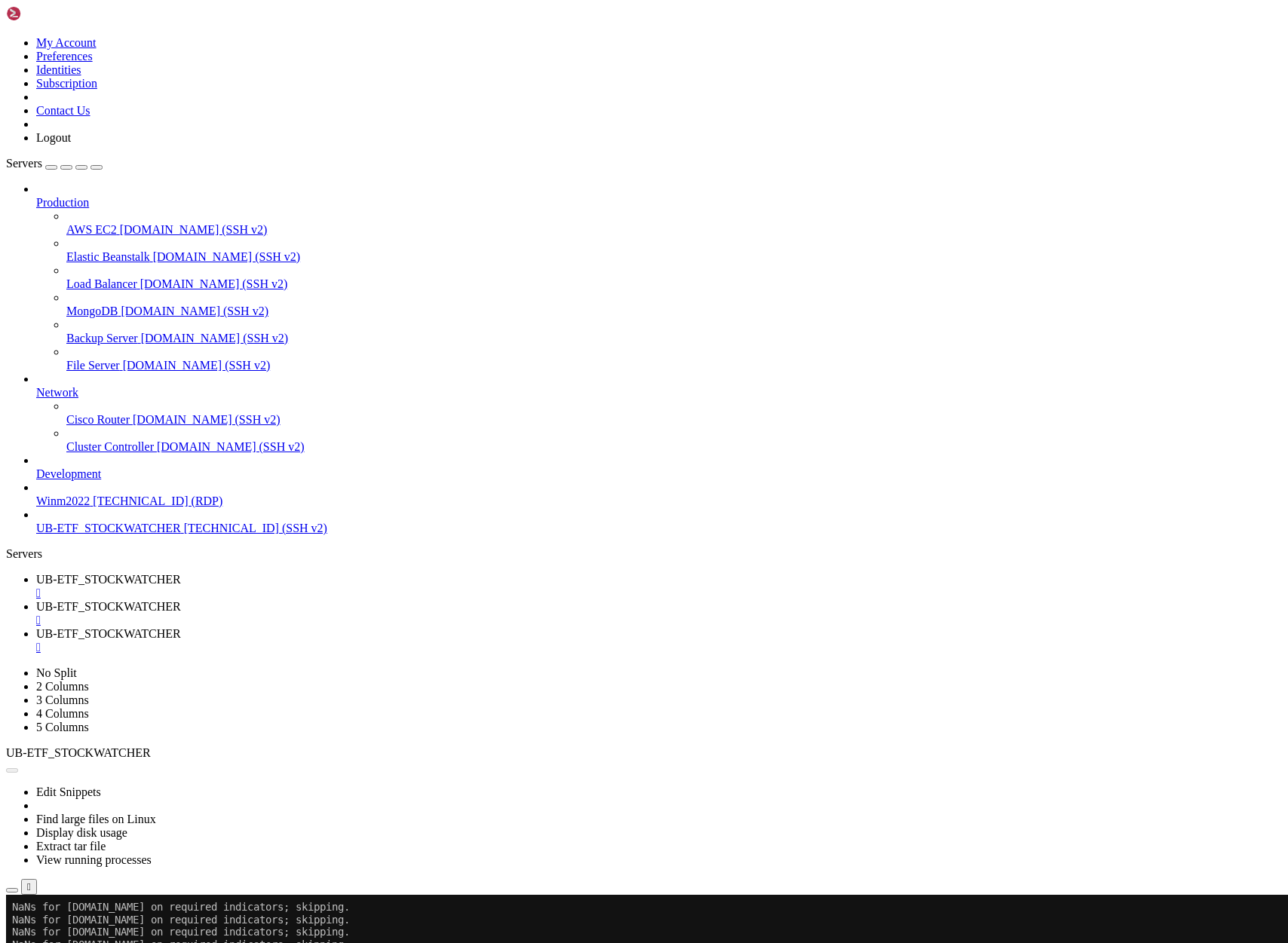
click at [318, 587] on div "" at bounding box center [659, 593] width 1246 height 14
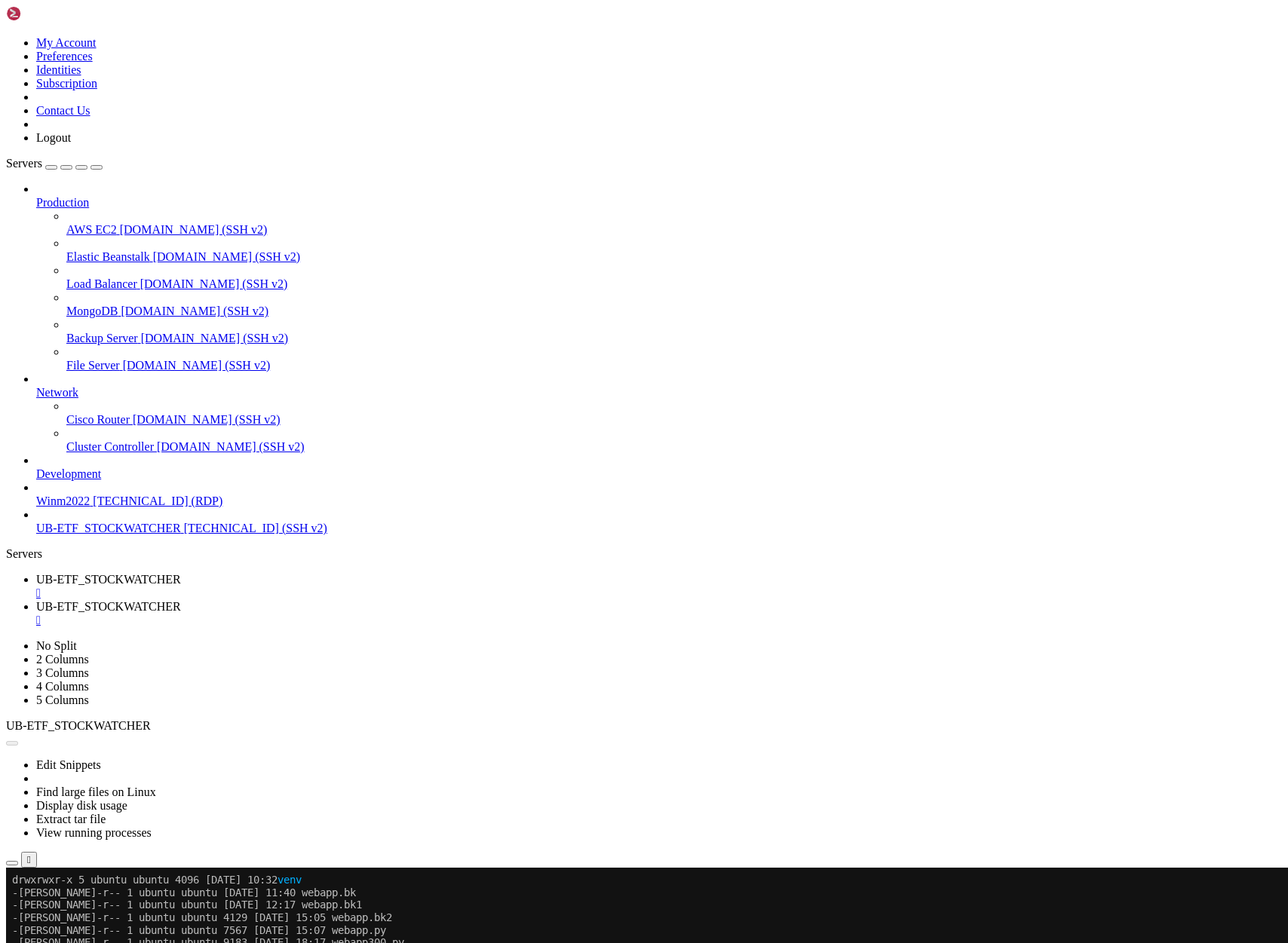
click at [318, 587] on div "" at bounding box center [659, 593] width 1246 height 14
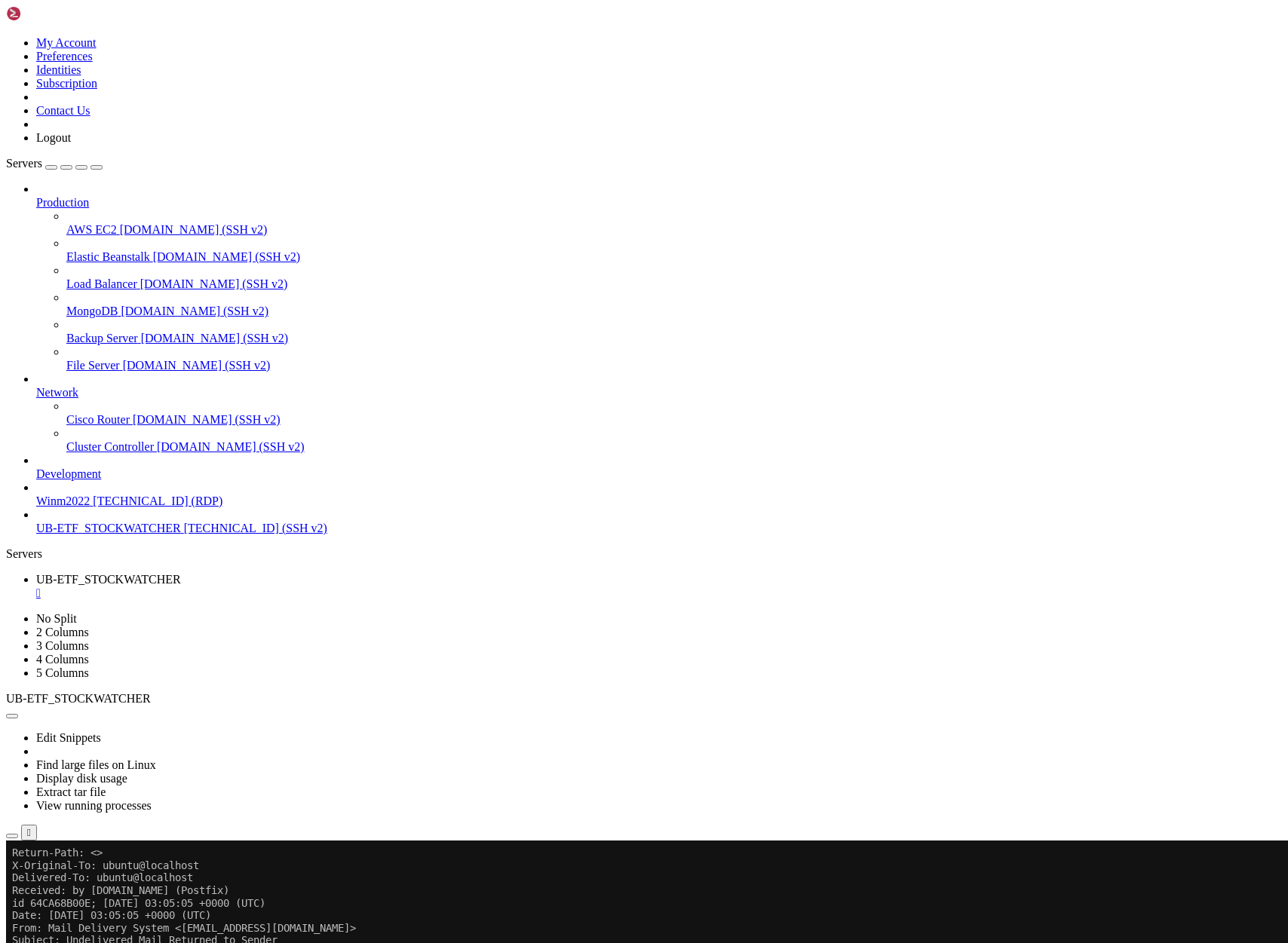
scroll to position [4387, 0]
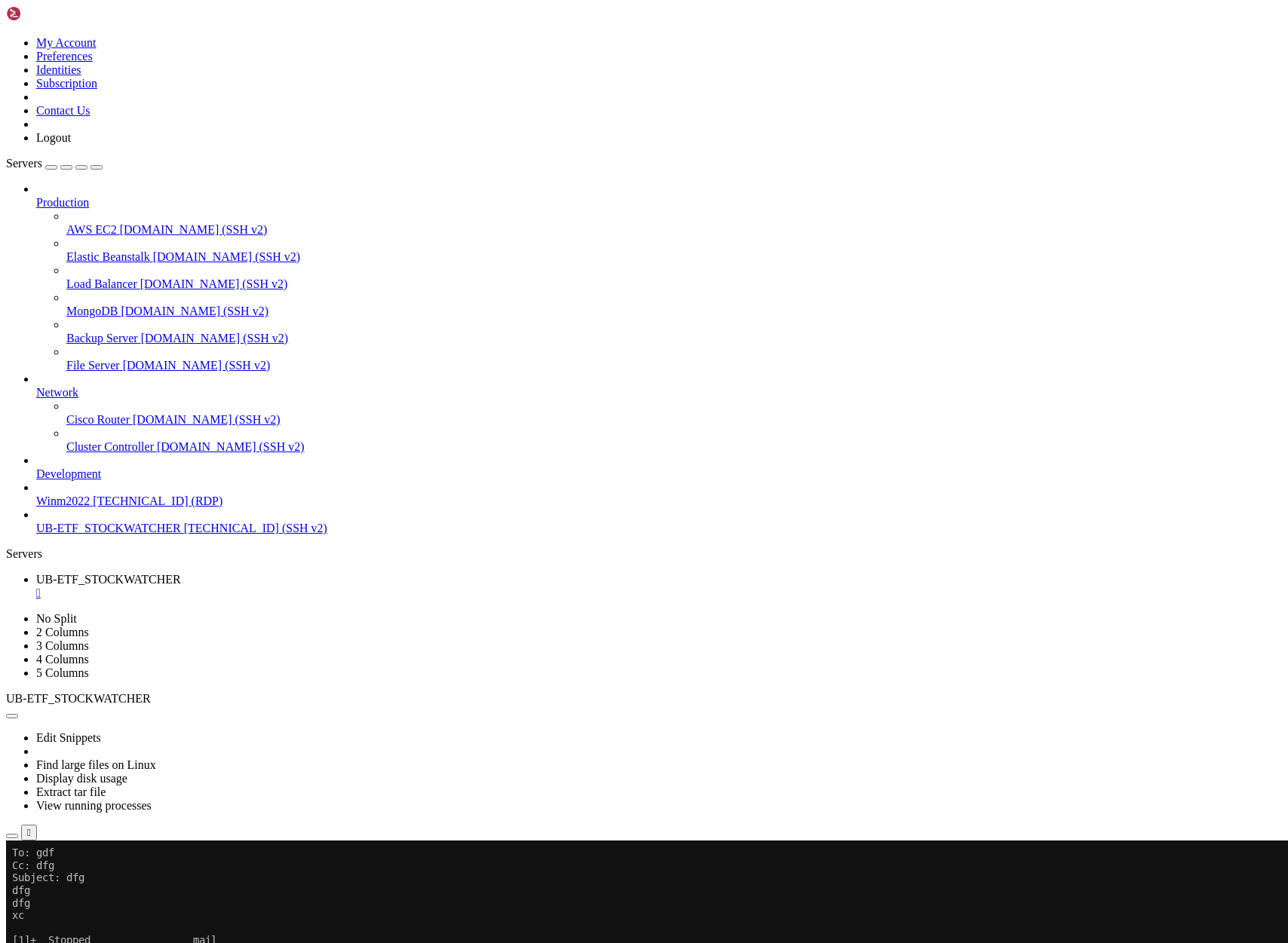
scroll to position [71459, 0]
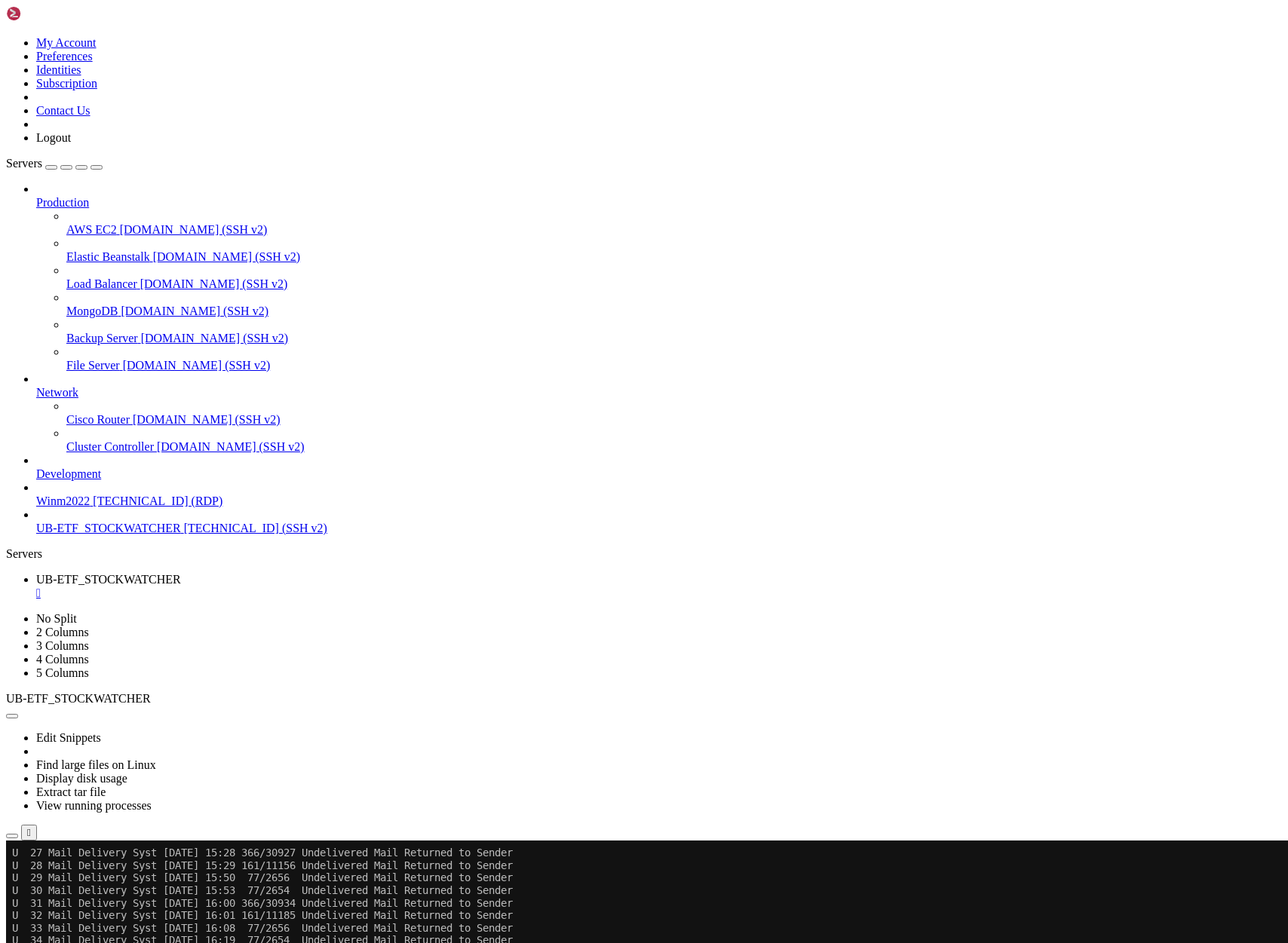
scroll to position [71497, 0]
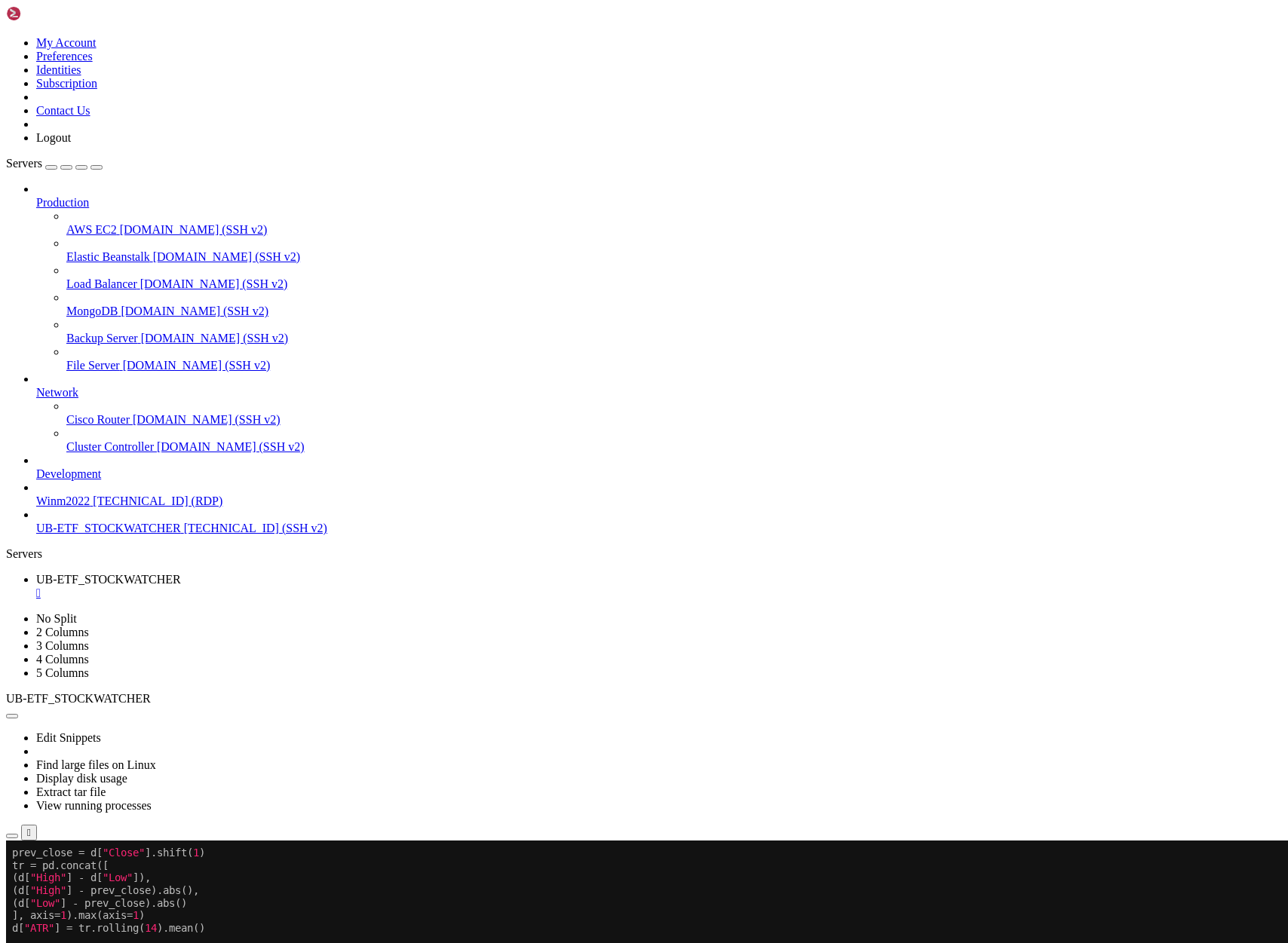
click at [17, 853] on x-row at bounding box center [554, 852] width 1085 height 13
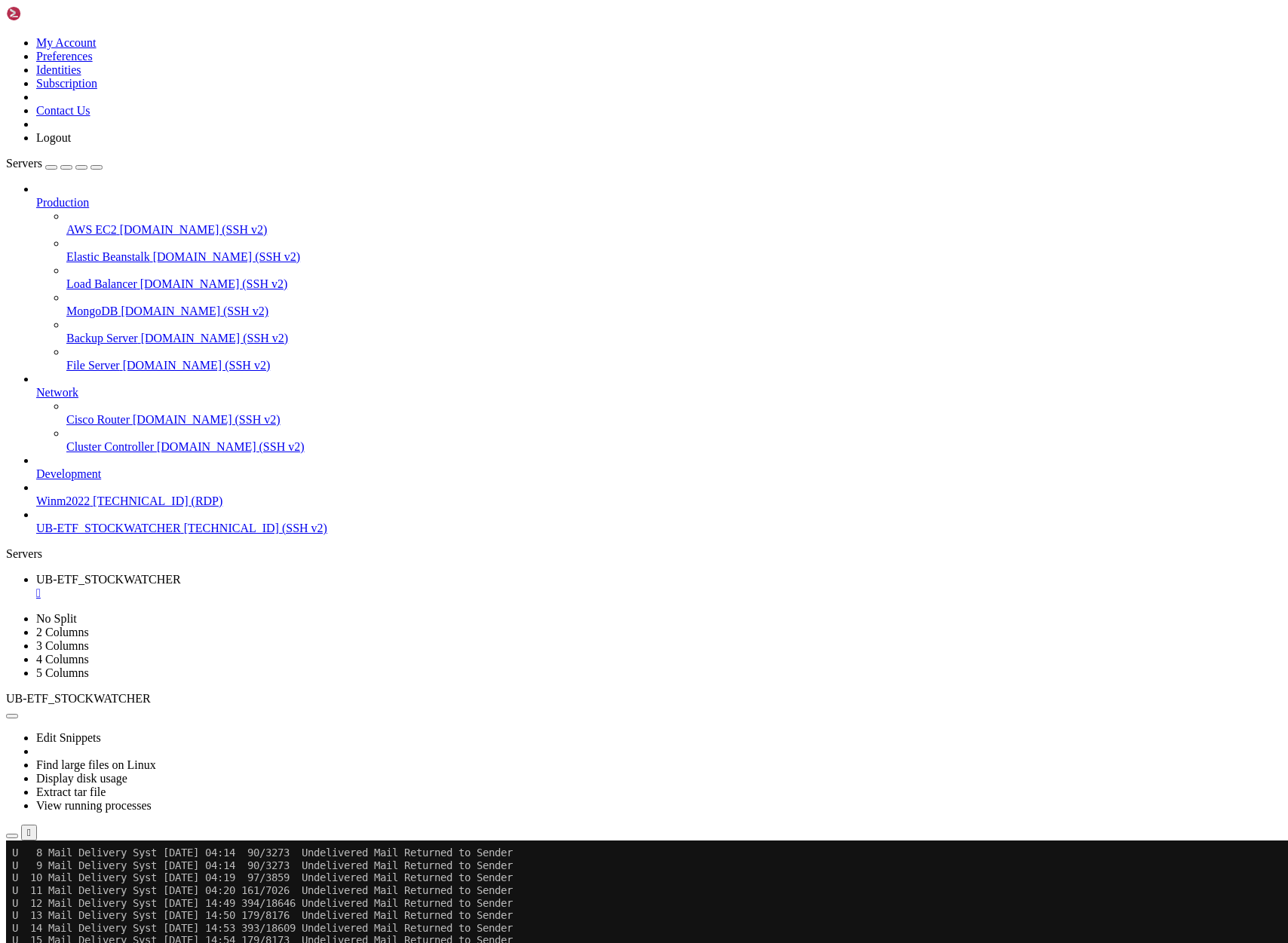
scroll to position [71698, 0]
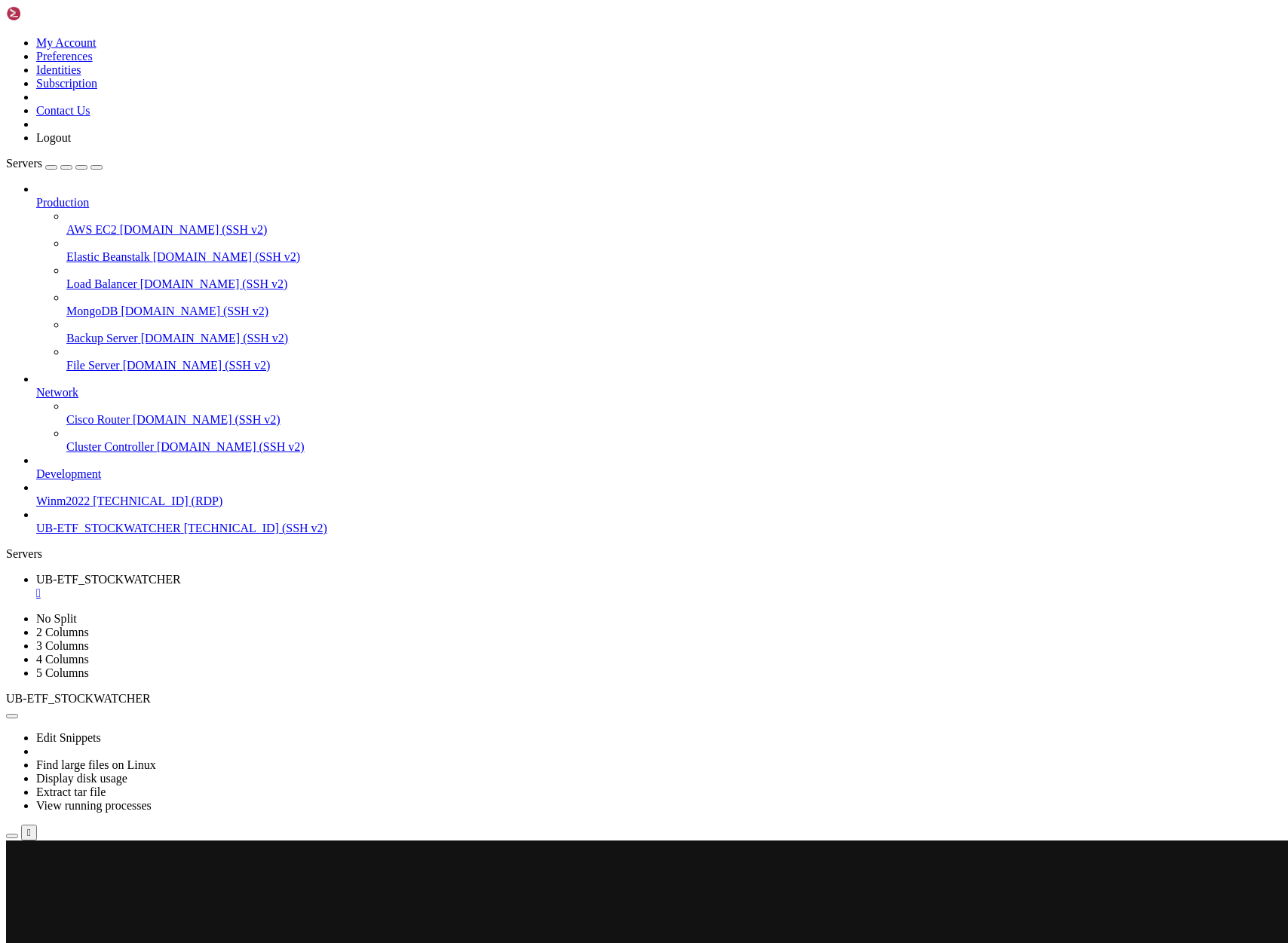
scroll to position [71761, 0]
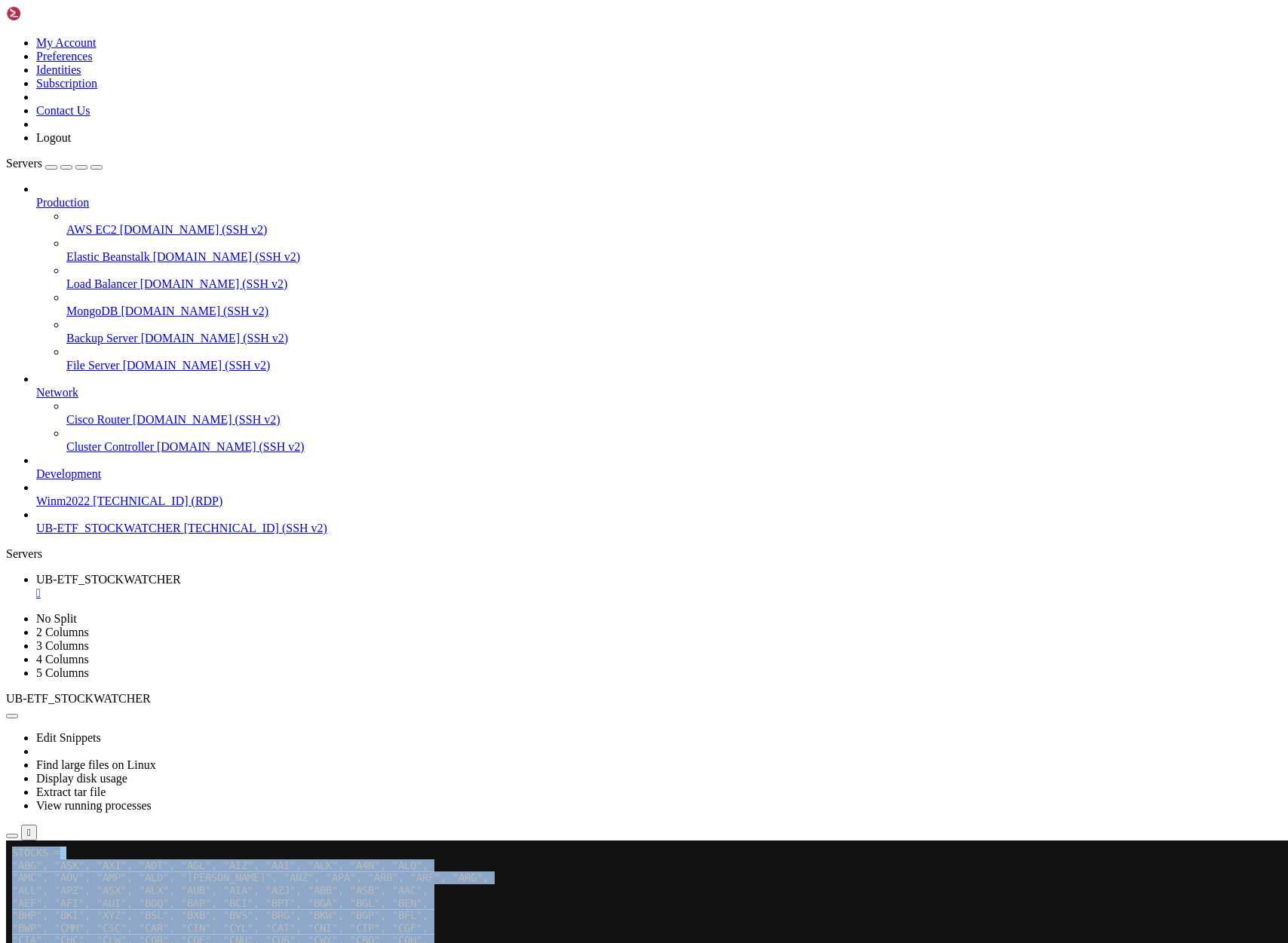
drag, startPoint x: 10, startPoint y: 852, endPoint x: 44, endPoint y: 1245, distance: 394.5
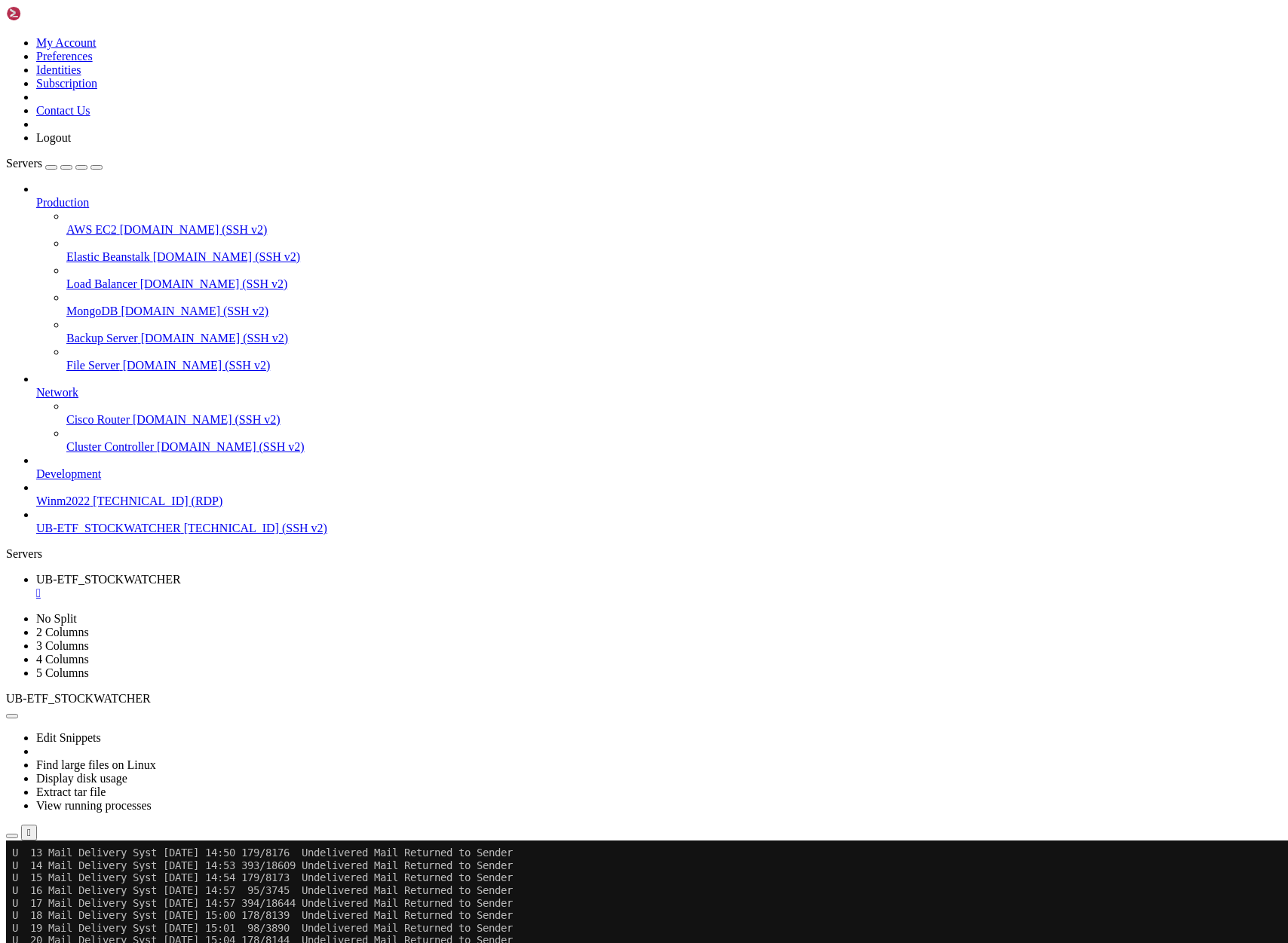
scroll to position [71773, 0]
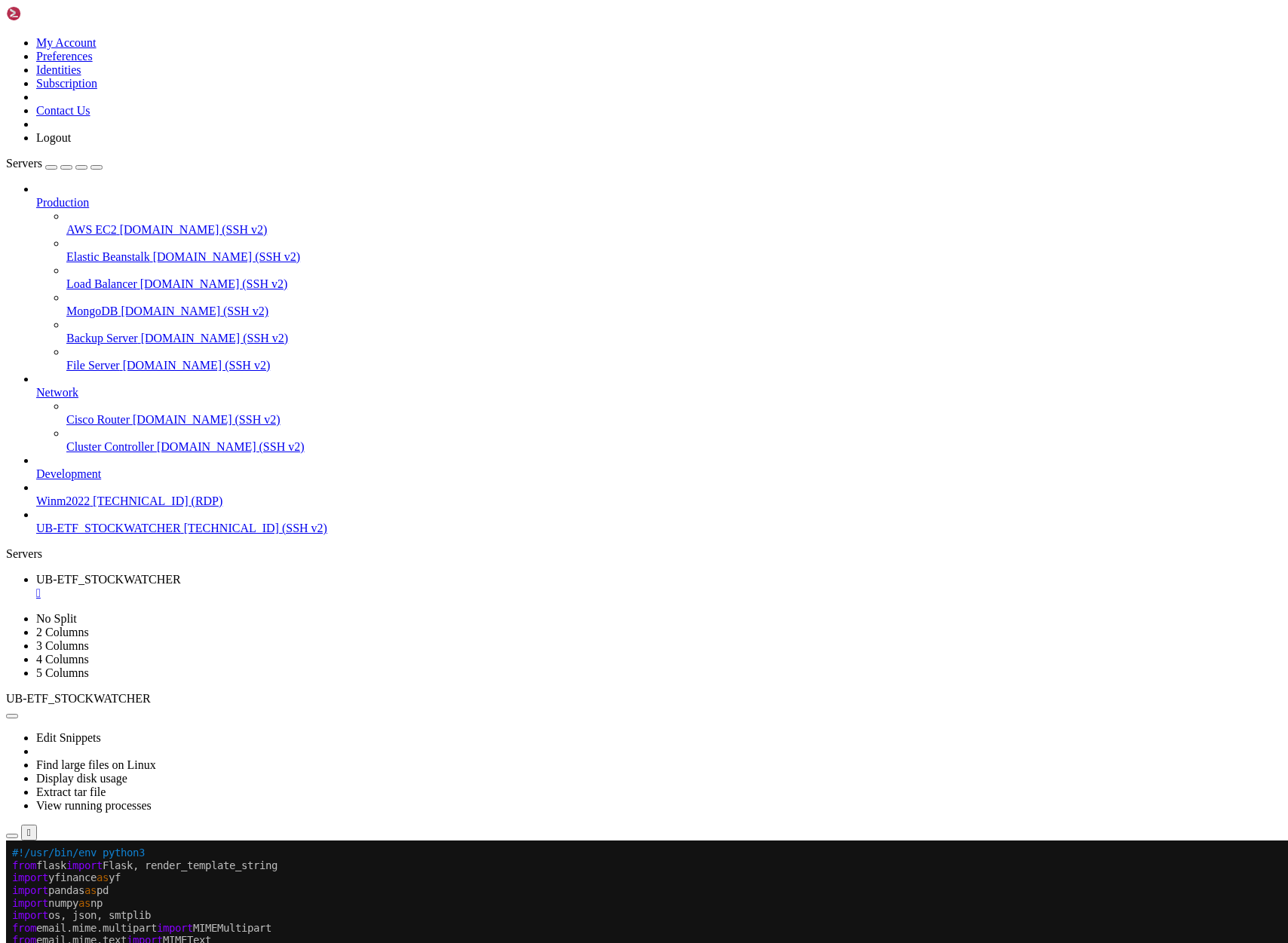
click at [98, 534] on span "UB-ETF_STOCKWATCHER" at bounding box center [108, 527] width 145 height 13
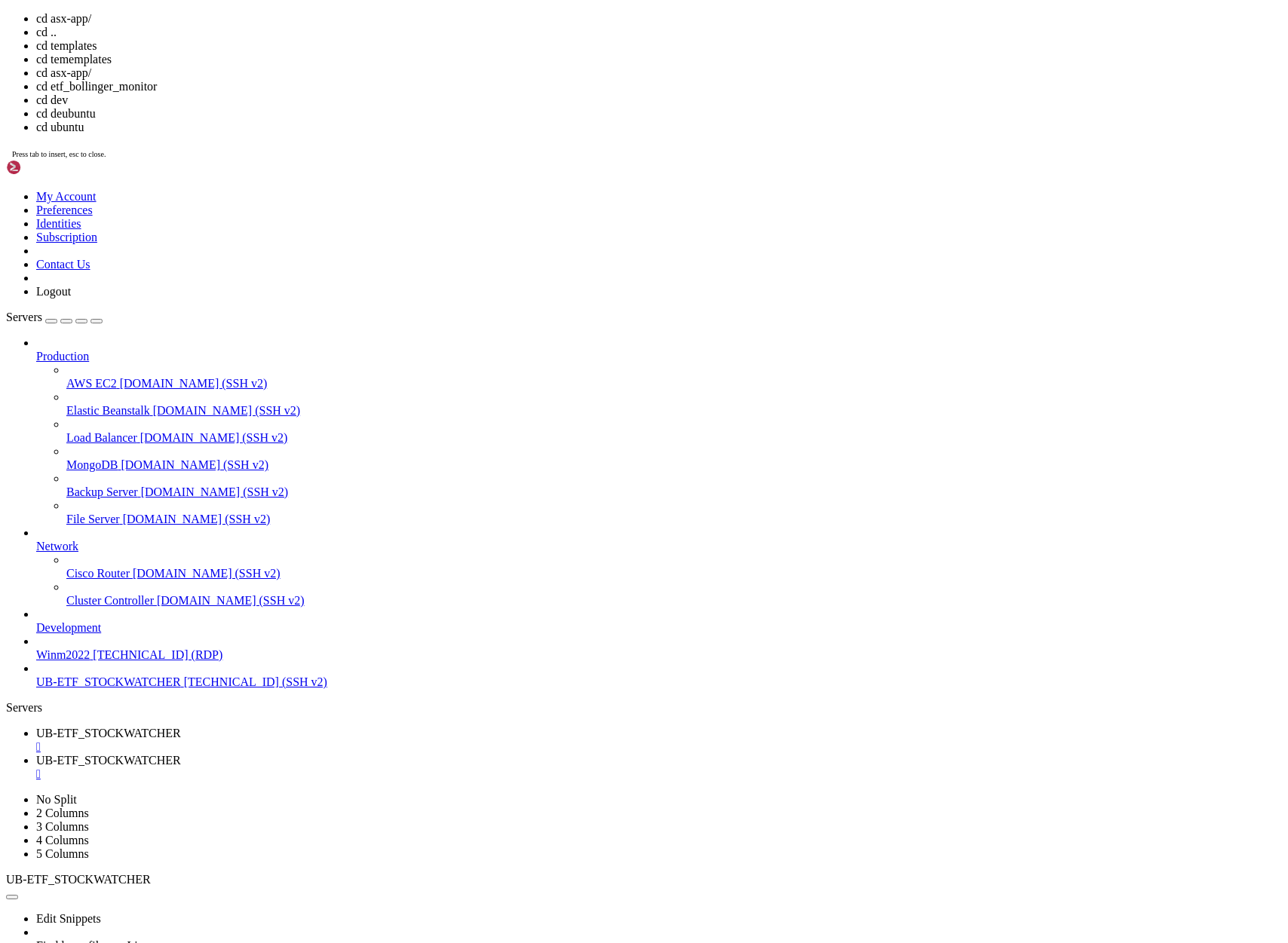
scroll to position [21, 0]
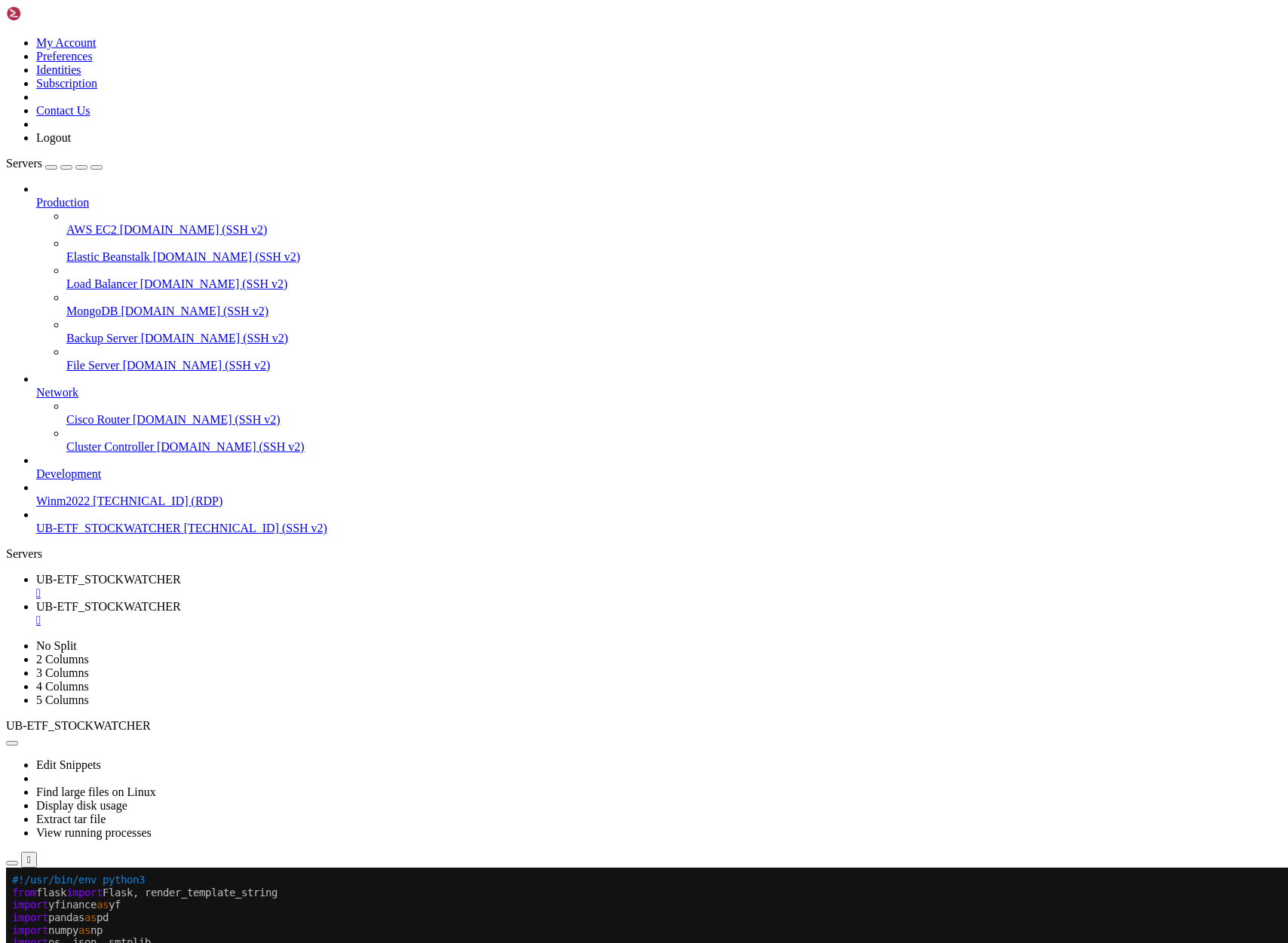
drag, startPoint x: 14, startPoint y: 1034, endPoint x: 38, endPoint y: 1444, distance: 410.7
click at [181, 573] on span "UB-ETF_STOCKWATCHER" at bounding box center [108, 579] width 145 height 13
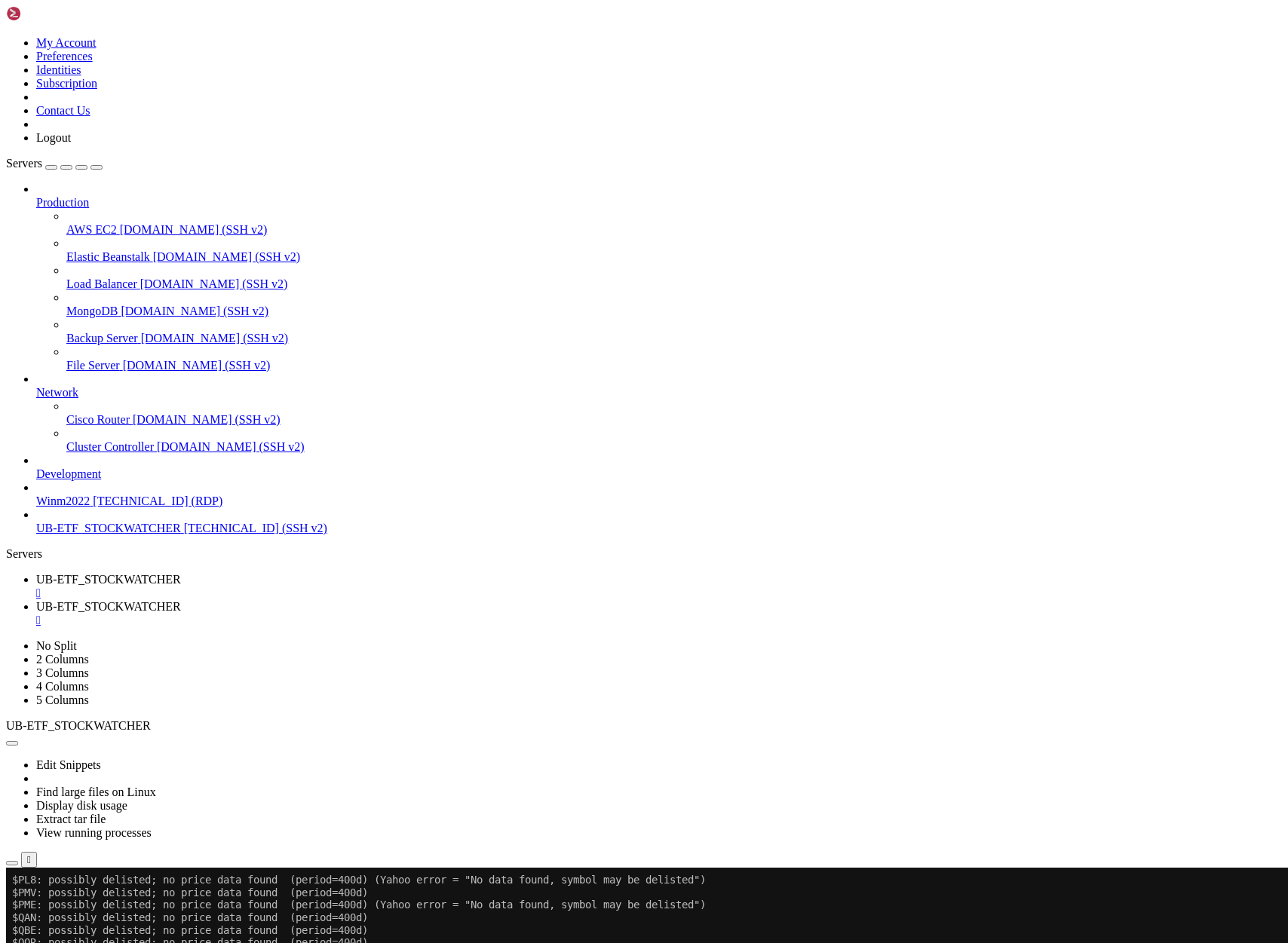
scroll to position [74444, 0]
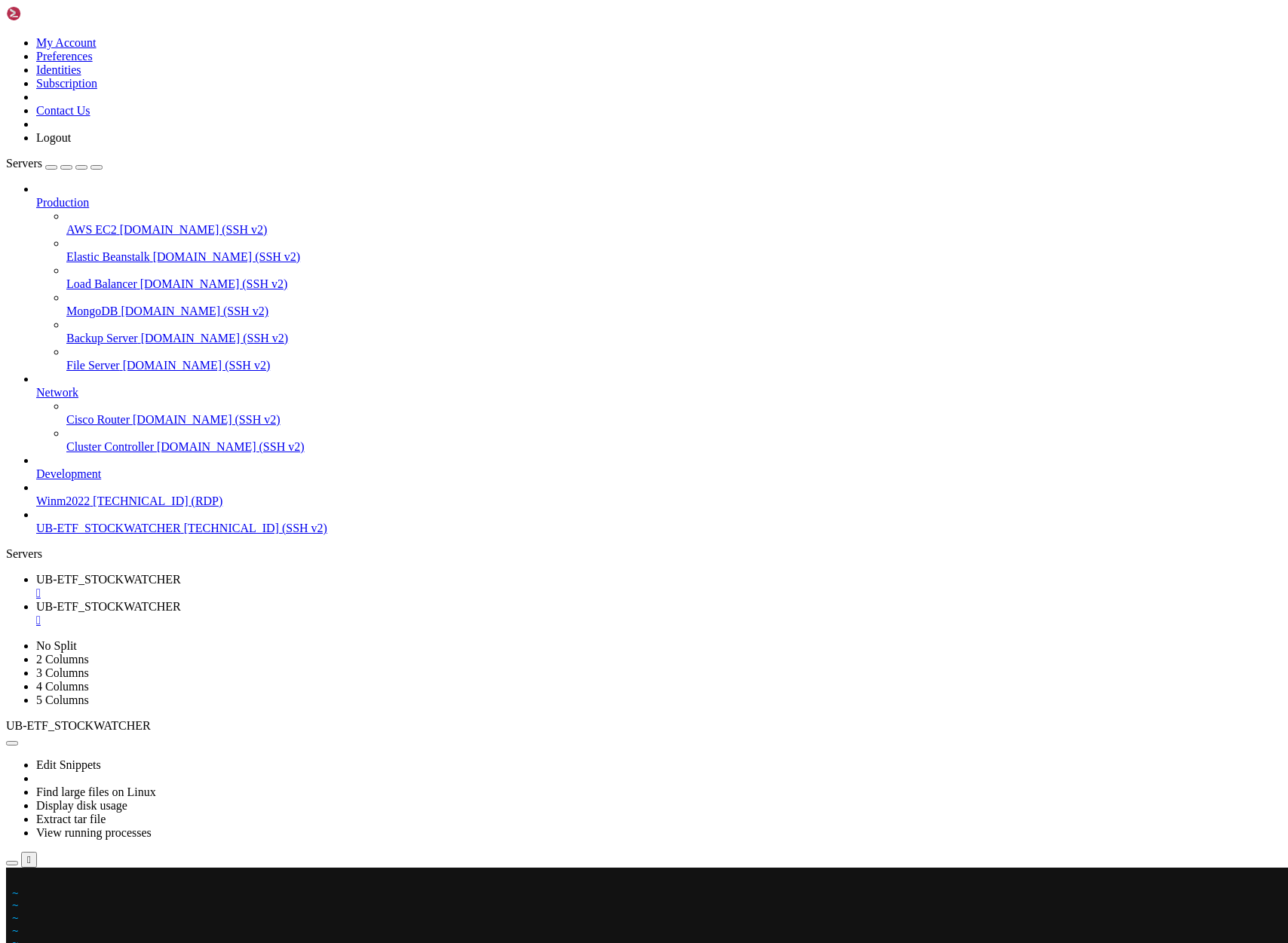
click at [12, 868] on div at bounding box center [8, 868] width 6 height 0
click at [181, 600] on span "UB-ETF_STOCKWATCHER" at bounding box center [108, 606] width 145 height 13
drag, startPoint x: 11, startPoint y: 1040, endPoint x: 53, endPoint y: 1442, distance: 404.2
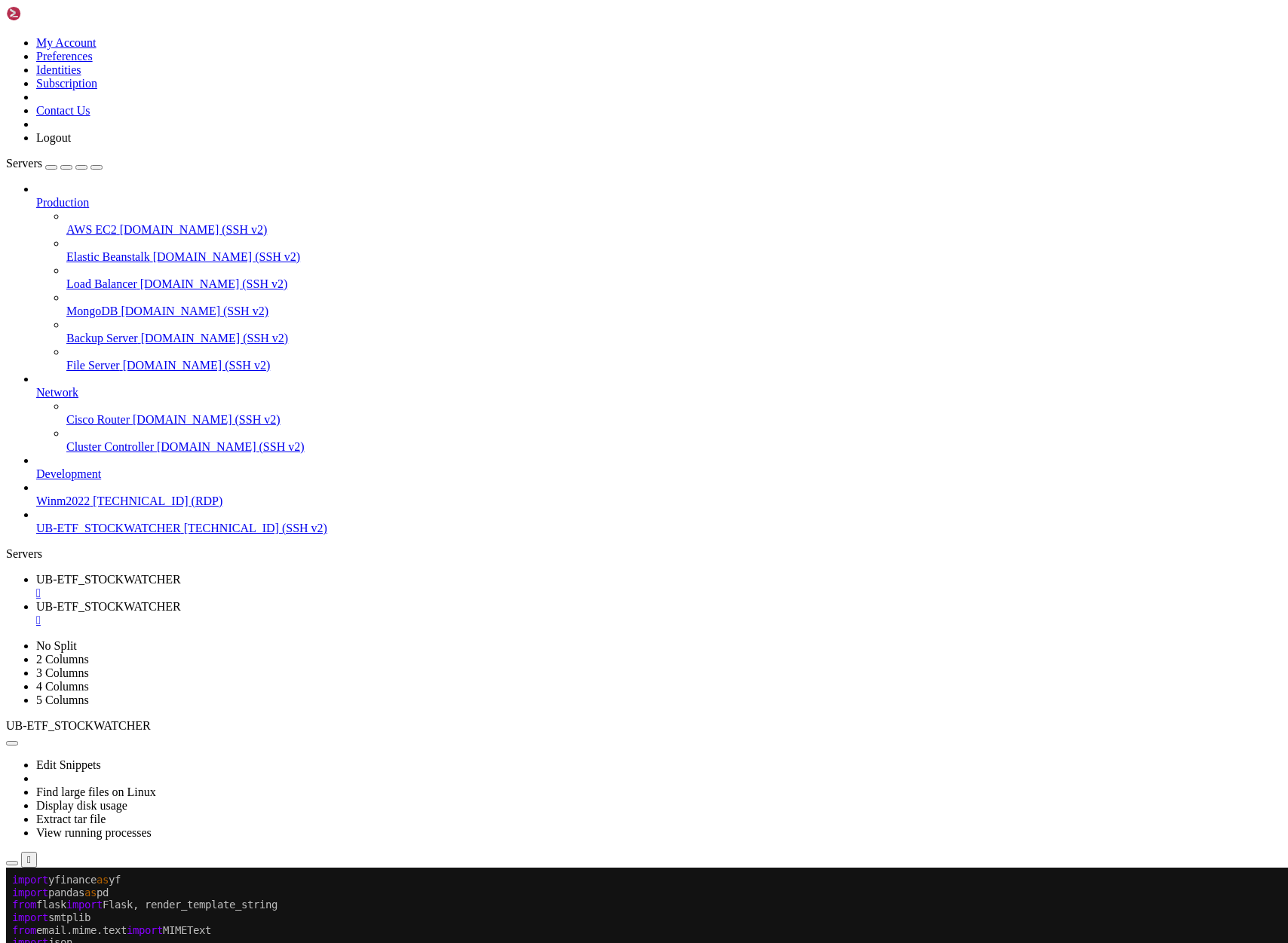
drag, startPoint x: 15, startPoint y: 1043, endPoint x: 47, endPoint y: 1323, distance: 281.8
drag, startPoint x: 16, startPoint y: 1040, endPoint x: 41, endPoint y: 1201, distance: 162.9
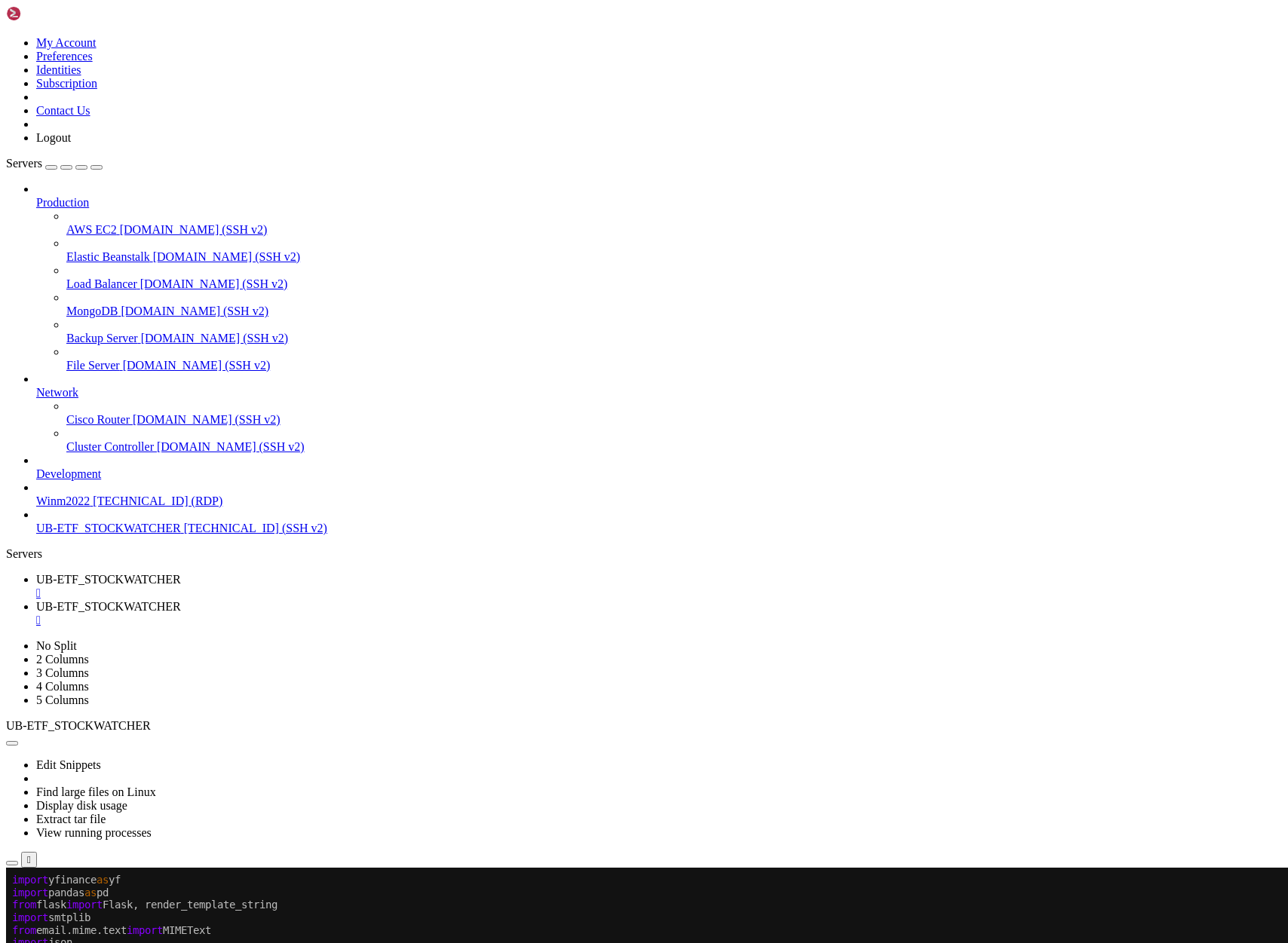
drag, startPoint x: 11, startPoint y: 1040, endPoint x: 47, endPoint y: 1442, distance: 403.6
click at [181, 573] on span "UB-ETF_STOCKWATCHER" at bounding box center [108, 579] width 145 height 13
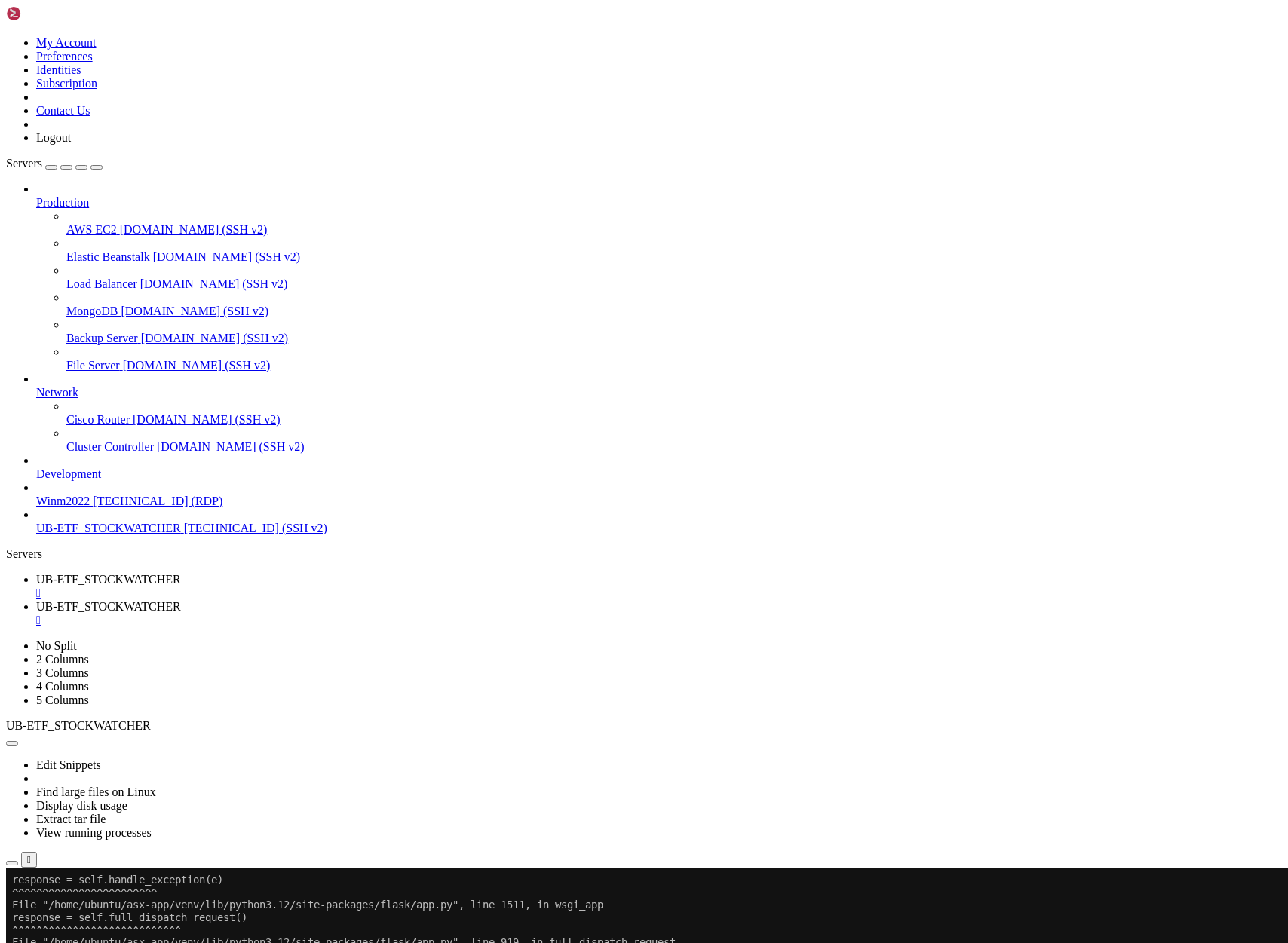
scroll to position [75584, 0]
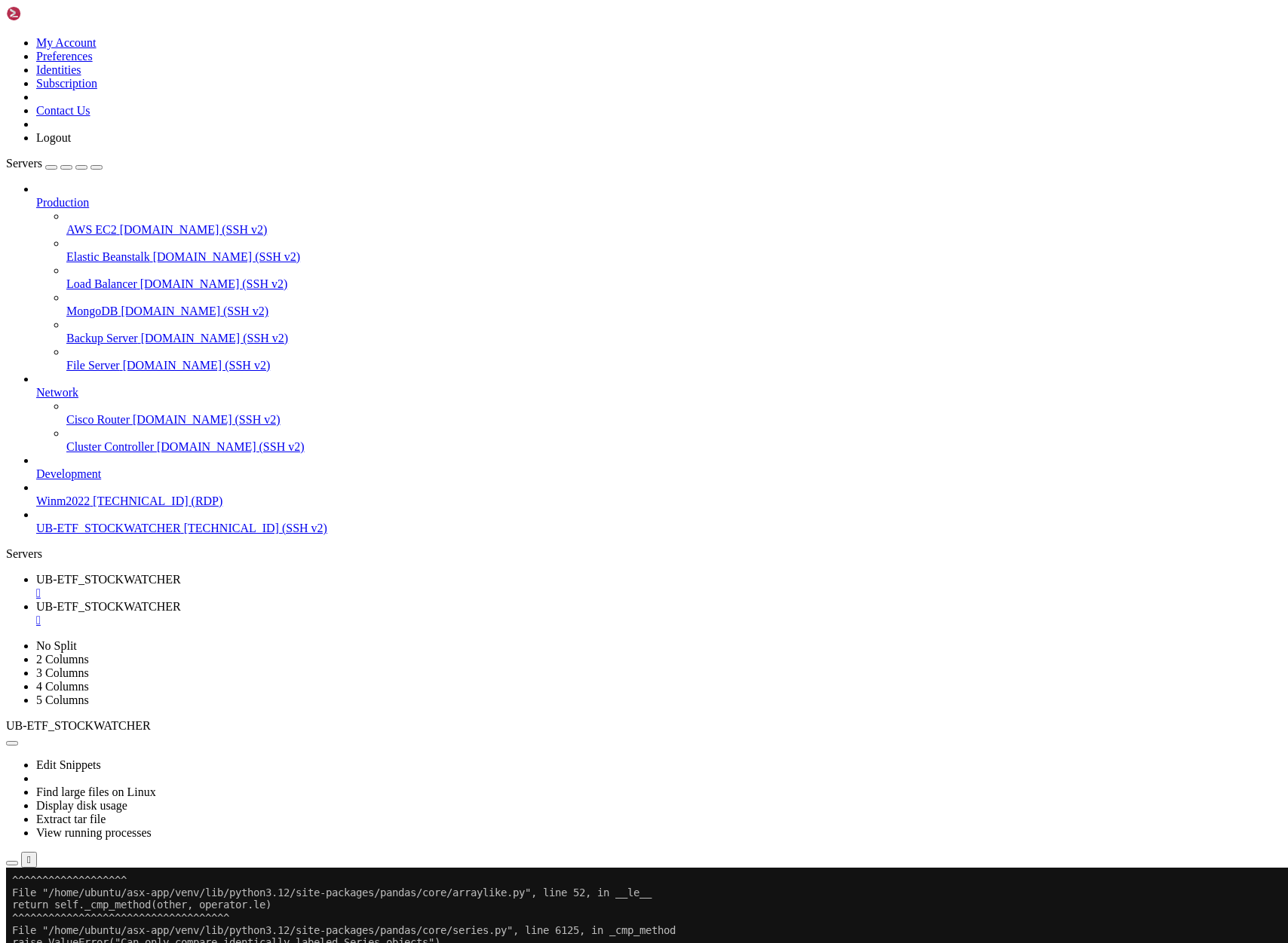
scroll to position [76298, 0]
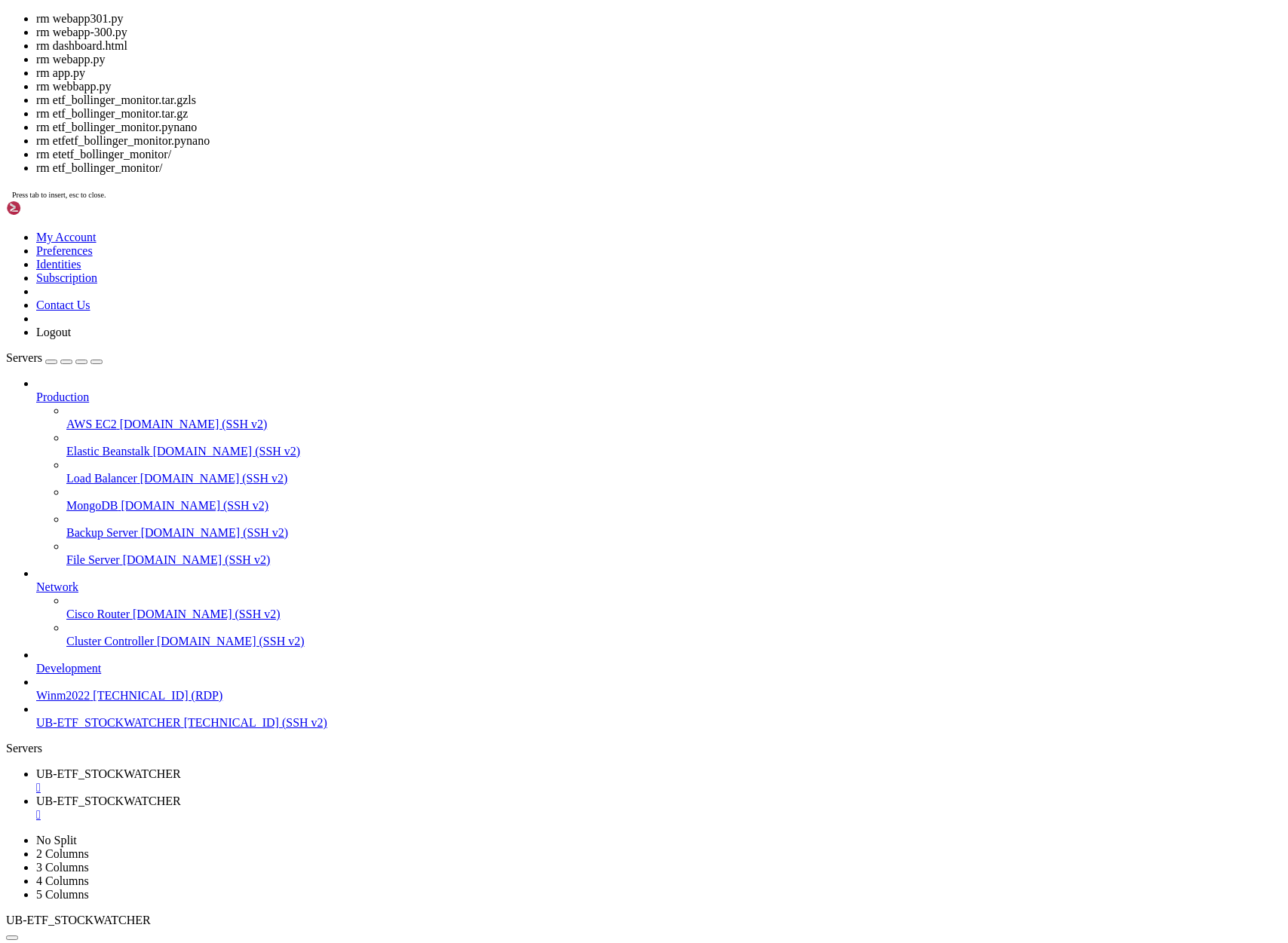
drag, startPoint x: 521, startPoint y: 1894, endPoint x: 499, endPoint y: 1896, distance: 22.1
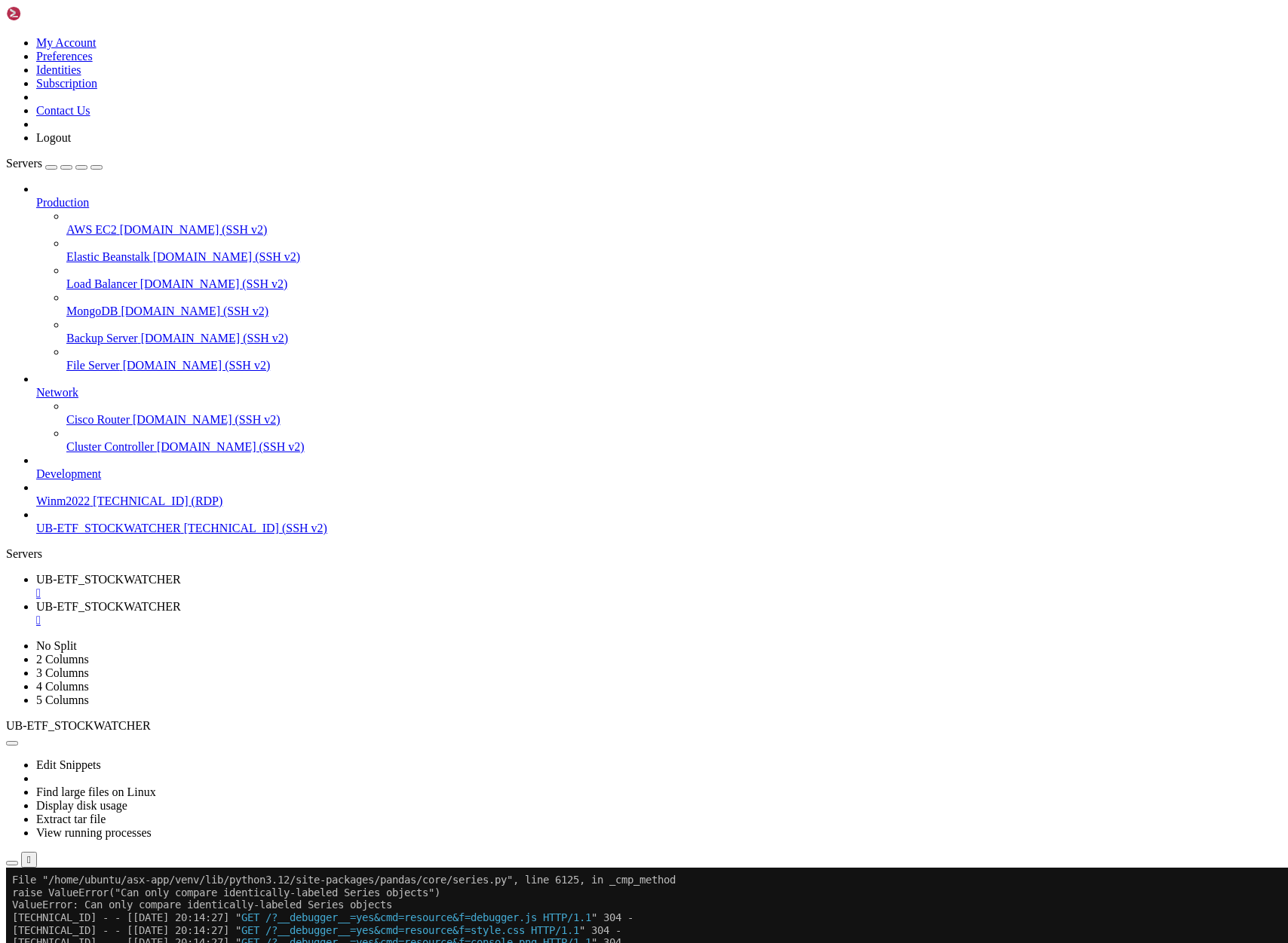
drag, startPoint x: 469, startPoint y: 912, endPoint x: 283, endPoint y: 841, distance: 199.1
click at [12, 868] on div at bounding box center [8, 868] width 6 height 0
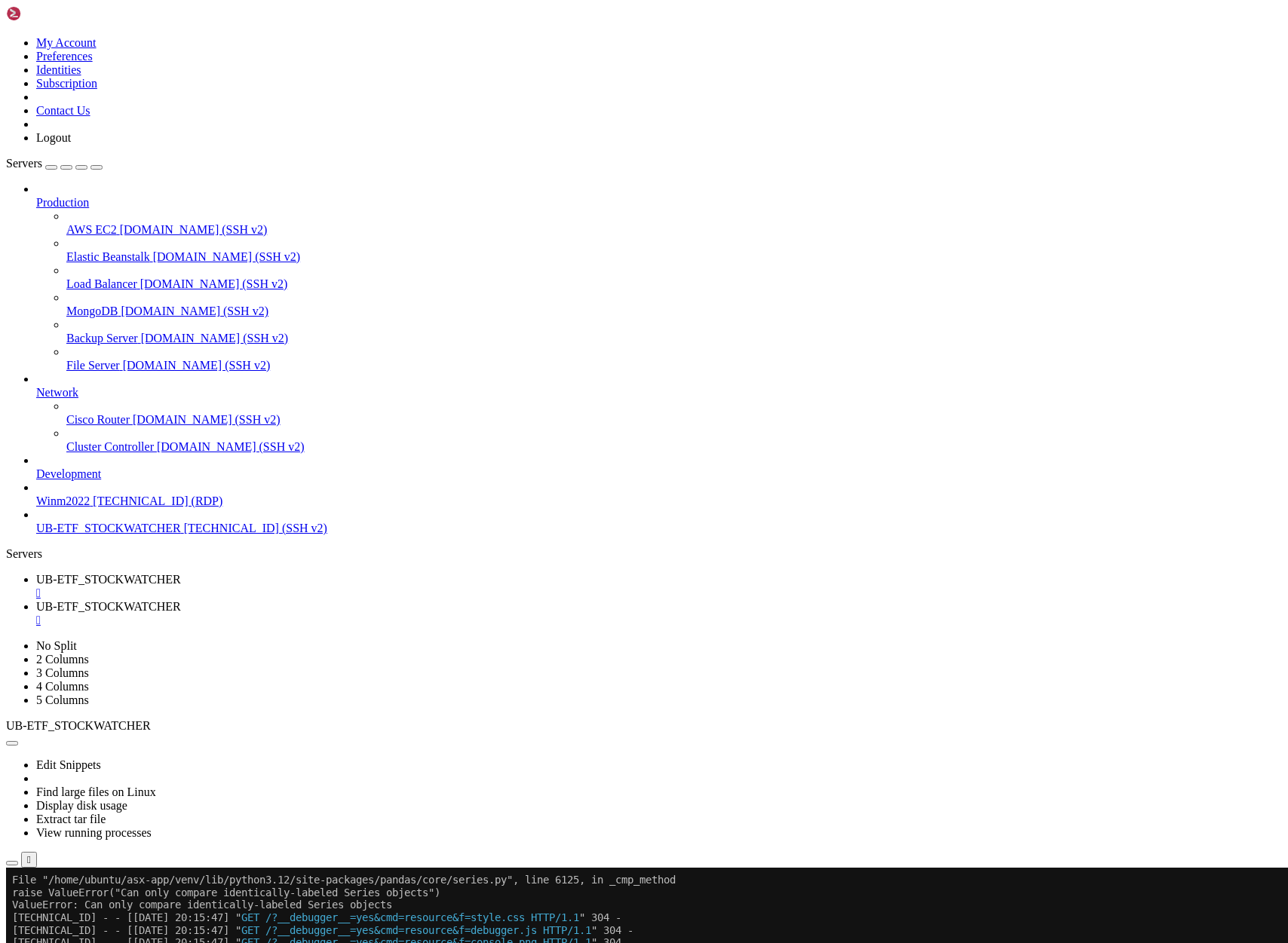
scroll to position [77051, 0]
drag, startPoint x: 704, startPoint y: 1696, endPoint x: 123, endPoint y: 1616, distance: 586.5
drag, startPoint x: 428, startPoint y: 1658, endPoint x: 14, endPoint y: 1244, distance: 585.5
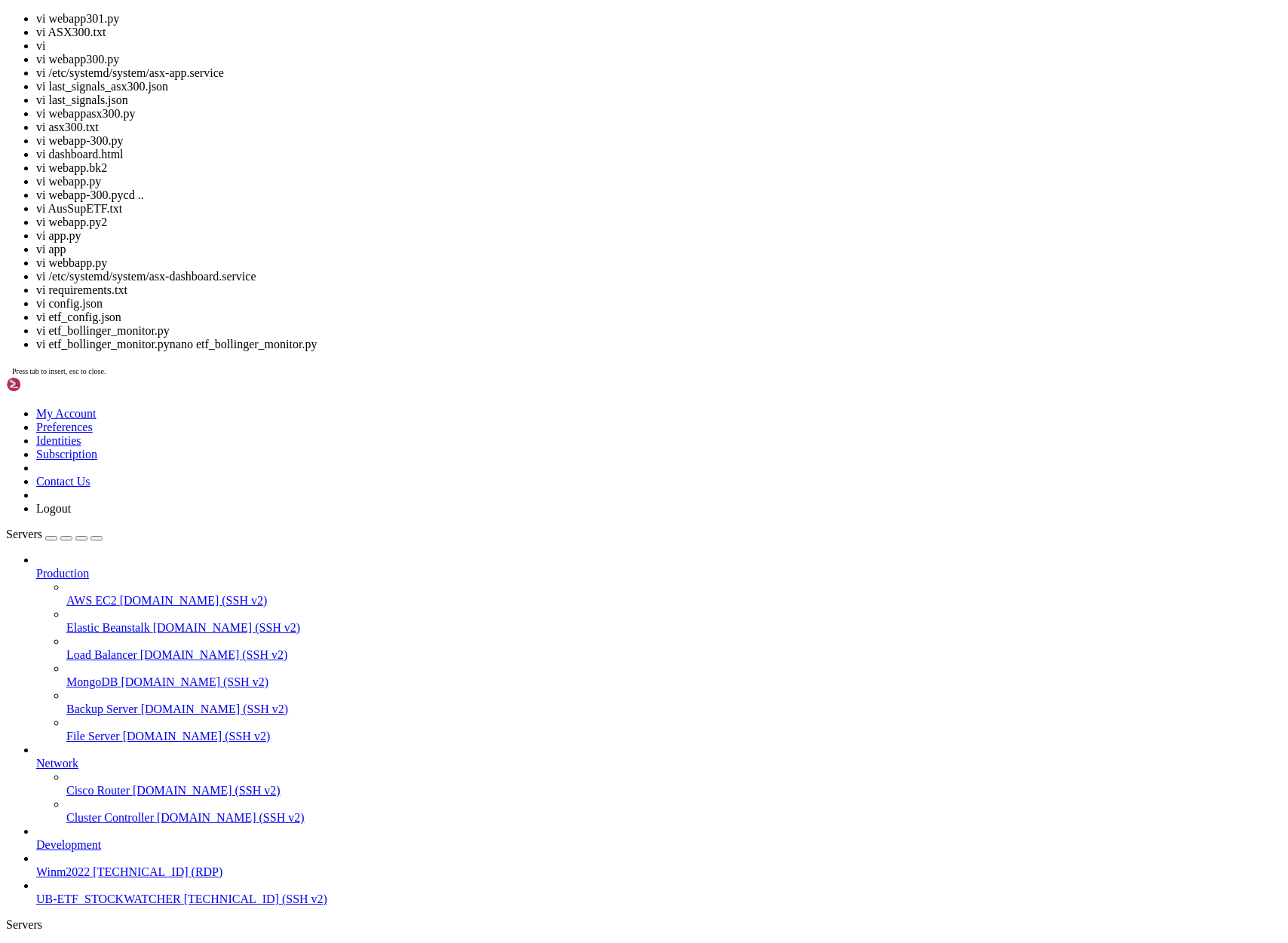
scroll to position [77076, 0]
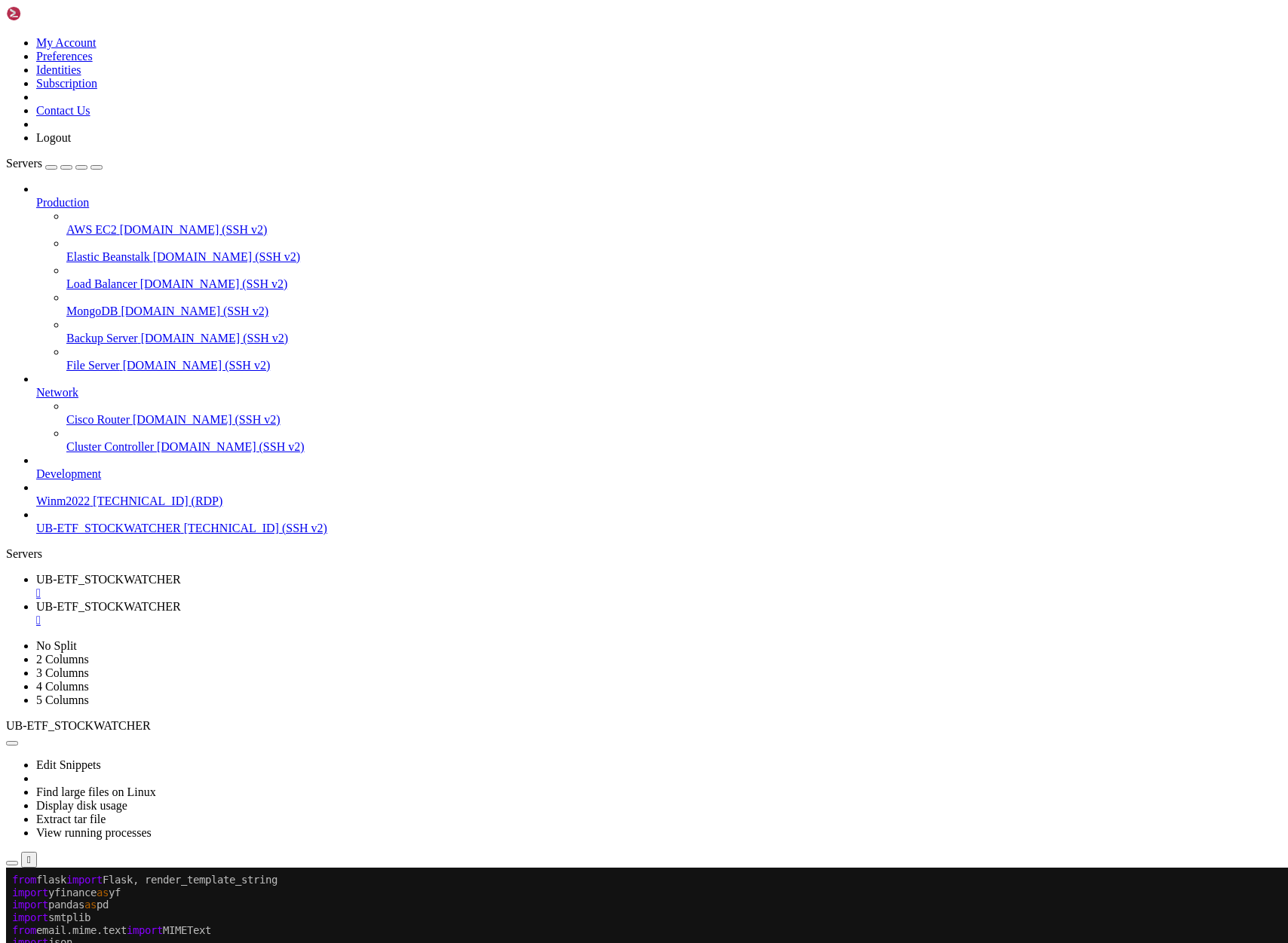
click at [181, 600] on span "UB-ETF_STOCKWATCHER" at bounding box center [108, 606] width 145 height 13
drag, startPoint x: 12, startPoint y: 1041, endPoint x: 42, endPoint y: 1440, distance: 400.1
click at [181, 573] on span "UB-ETF_STOCKWATCHER" at bounding box center [108, 579] width 145 height 13
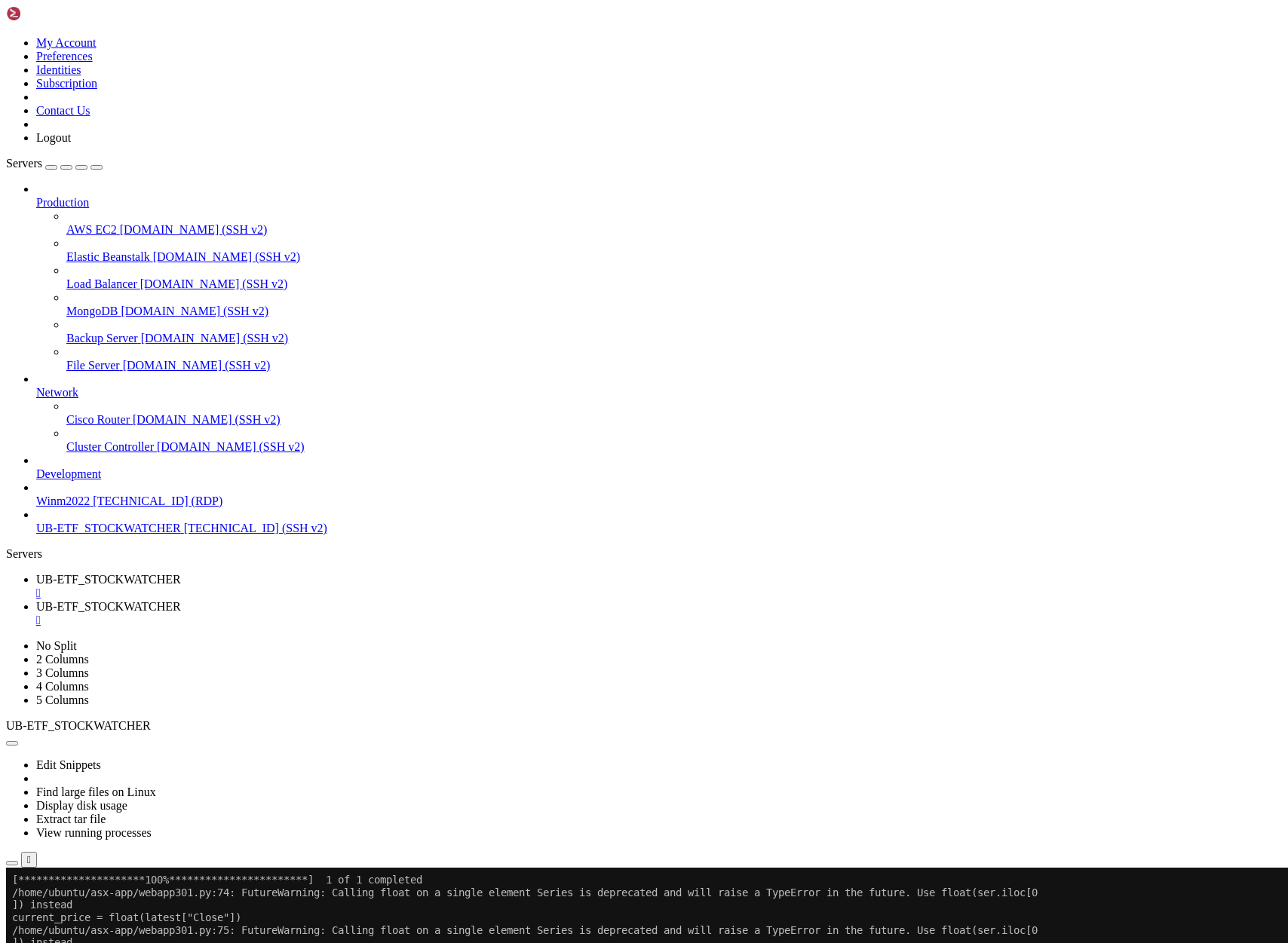
scroll to position [205366, 0]
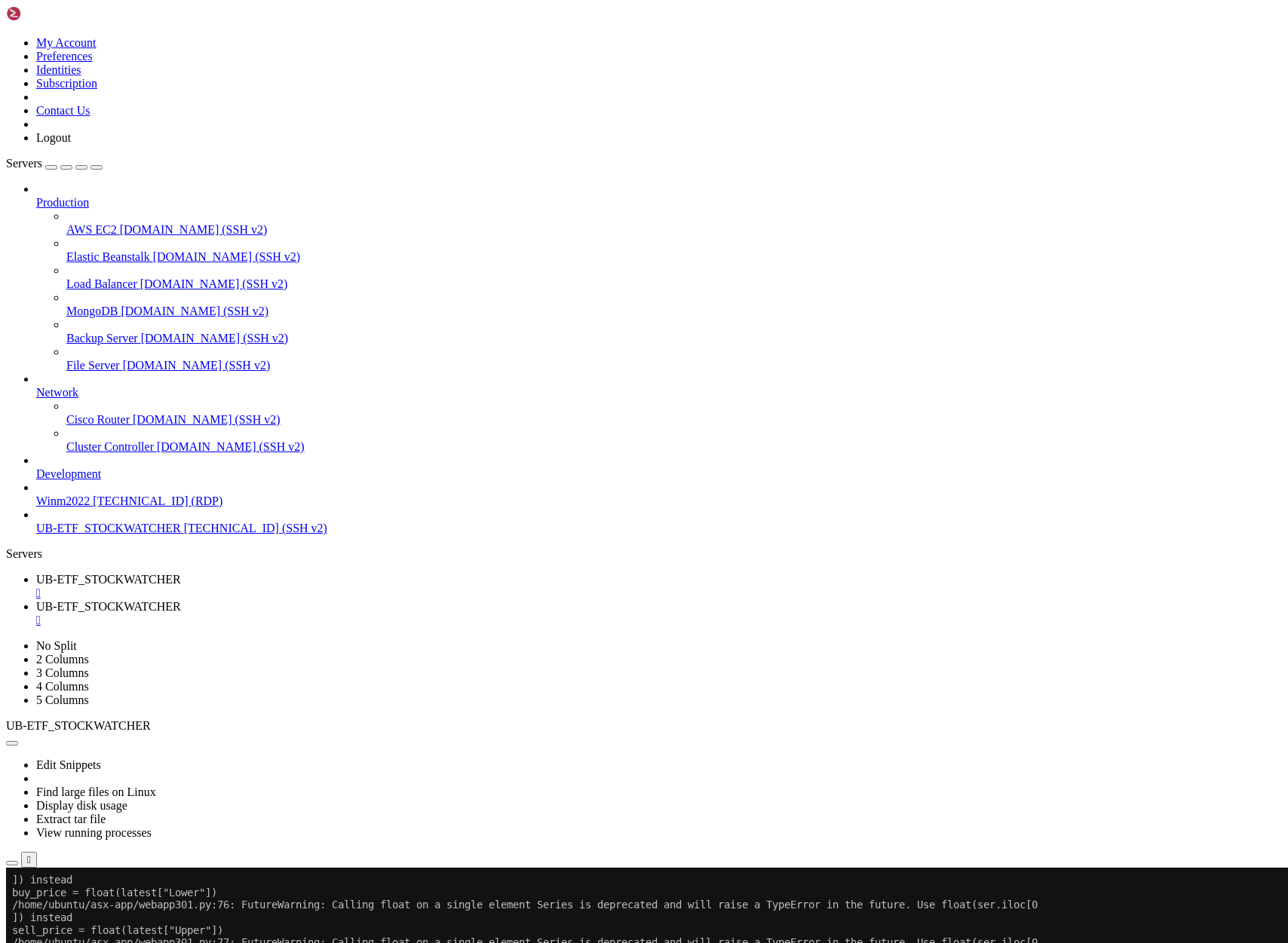
drag, startPoint x: 14, startPoint y: 1093, endPoint x: 260, endPoint y: 1115, distance: 247.0
drag, startPoint x: 17, startPoint y: 1060, endPoint x: 476, endPoint y: 1428, distance: 588.3
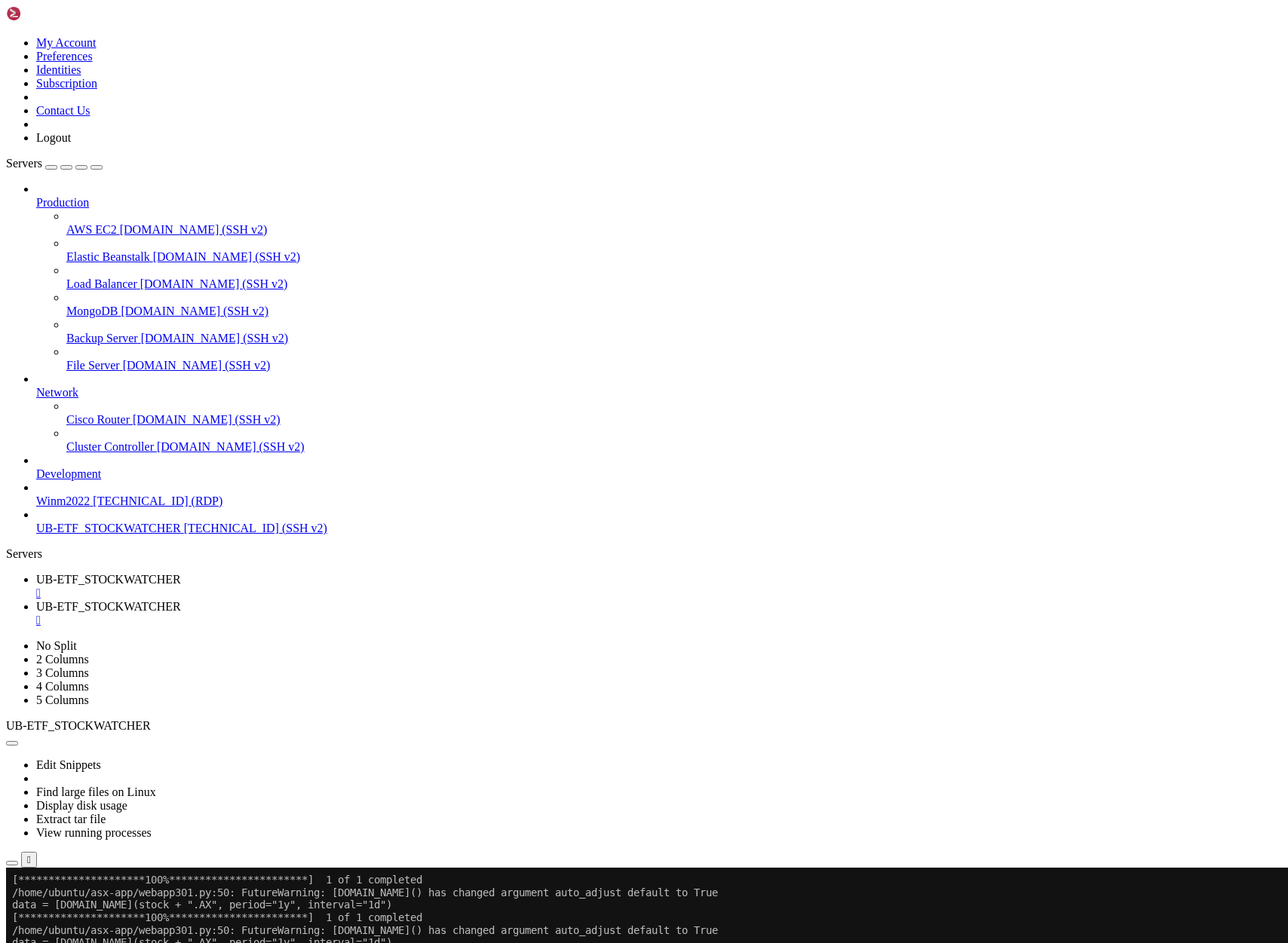
scroll to position [8324, 0]
drag, startPoint x: 550, startPoint y: 1683, endPoint x: 17, endPoint y: 1342, distance: 632.7
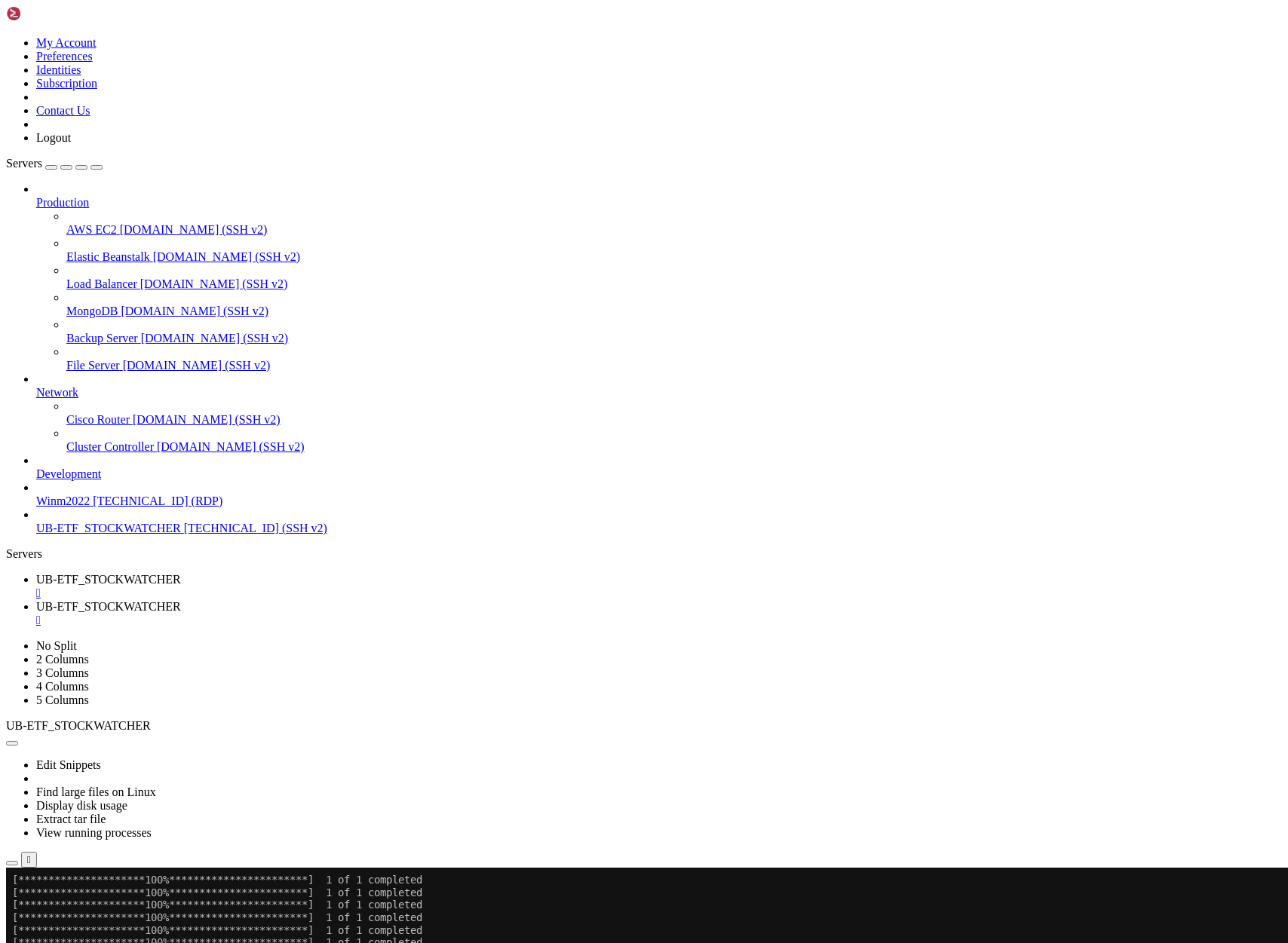
scroll to position [12223, 0]
